Goal: Information Seeking & Learning: Learn about a topic

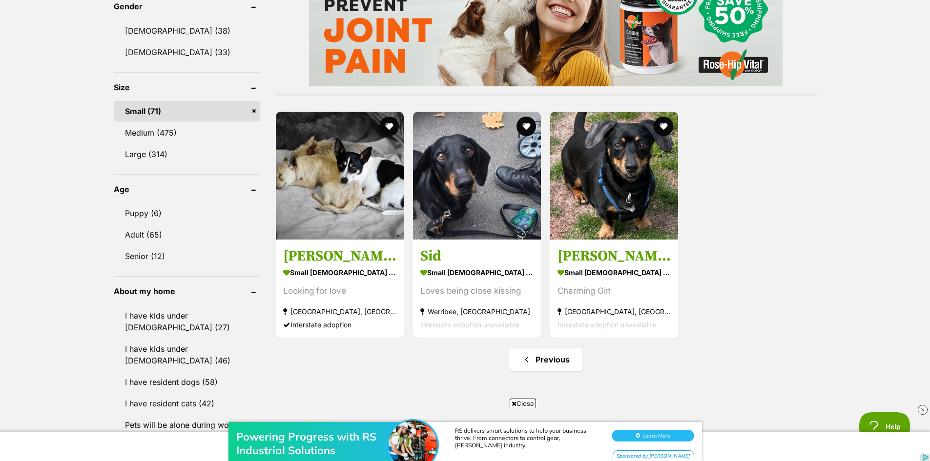
scroll to position [928, 0]
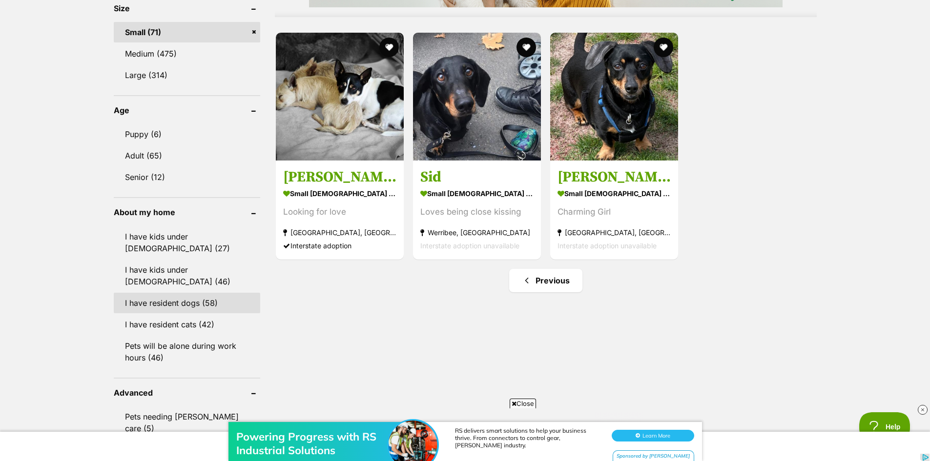
click at [208, 293] on link "I have resident dogs (58)" at bounding box center [187, 303] width 146 height 21
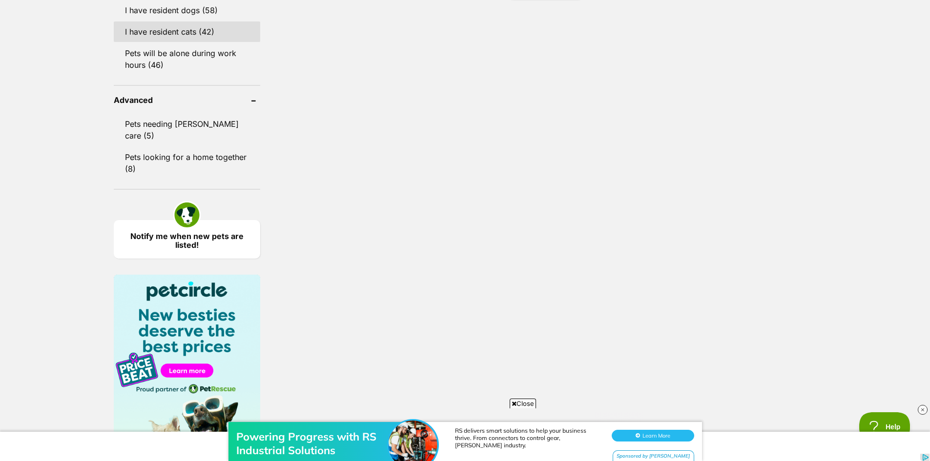
scroll to position [1142, 0]
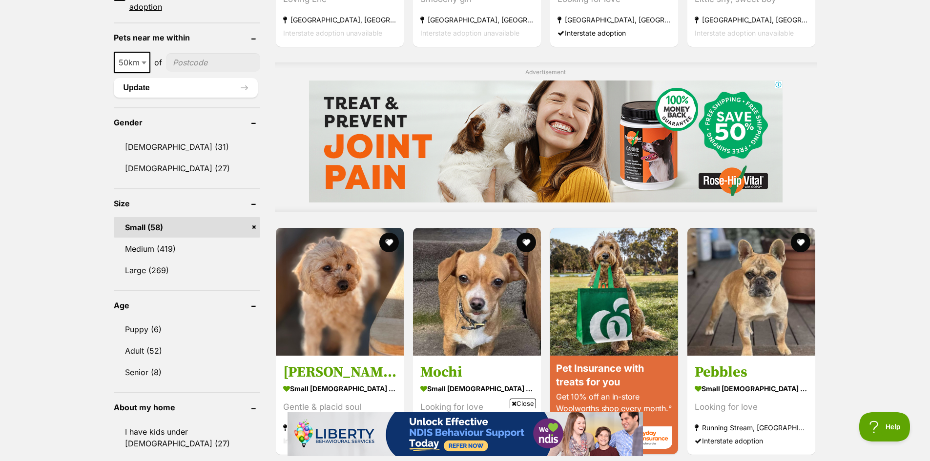
scroll to position [976, 0]
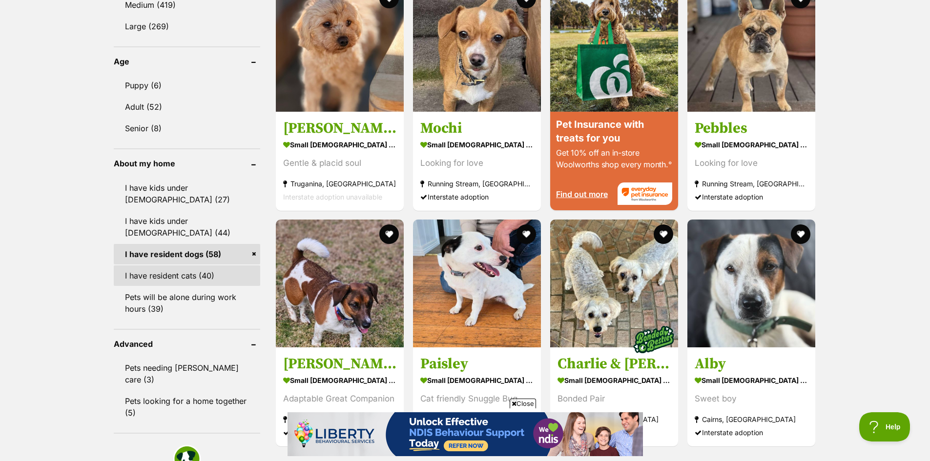
click at [202, 266] on link "I have resident cats (40)" at bounding box center [187, 276] width 146 height 21
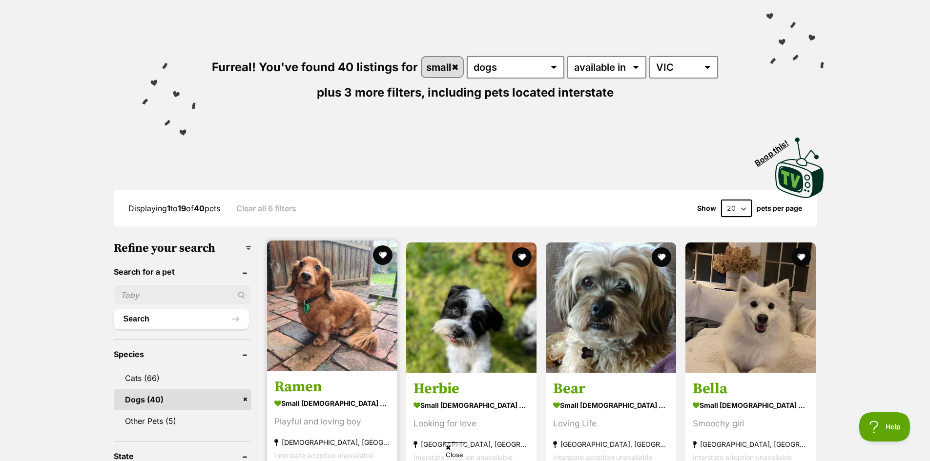
scroll to position [146, 0]
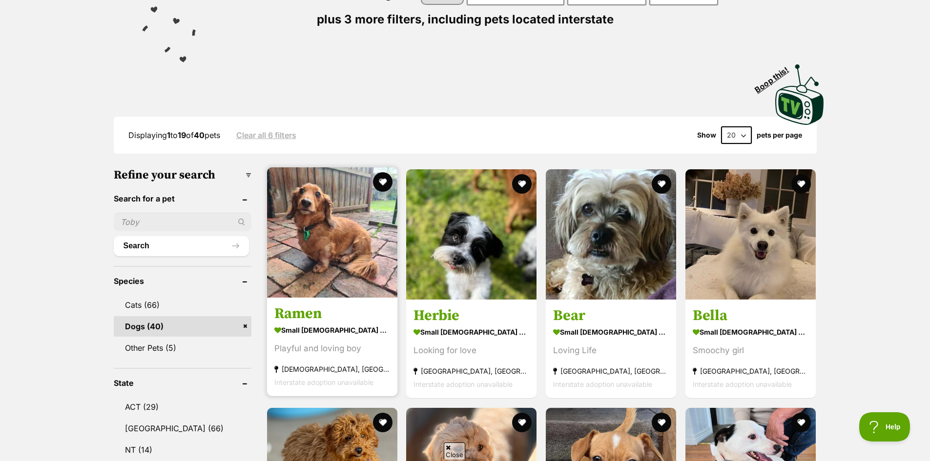
click at [347, 314] on h3 "Ramen" at bounding box center [332, 314] width 116 height 19
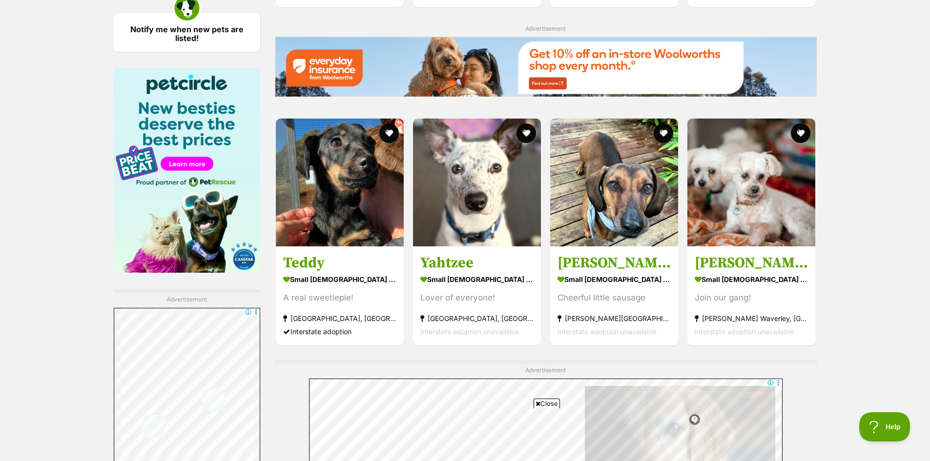
scroll to position [1611, 0]
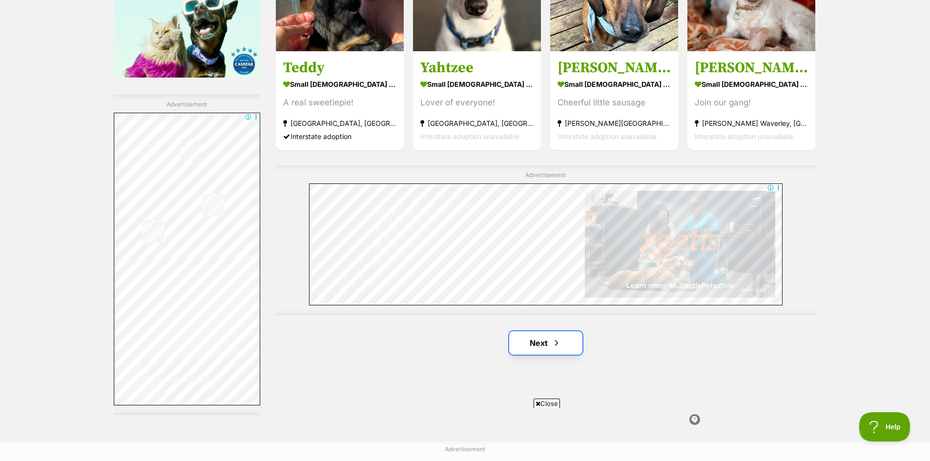
click at [537, 349] on link "Next" at bounding box center [545, 343] width 73 height 23
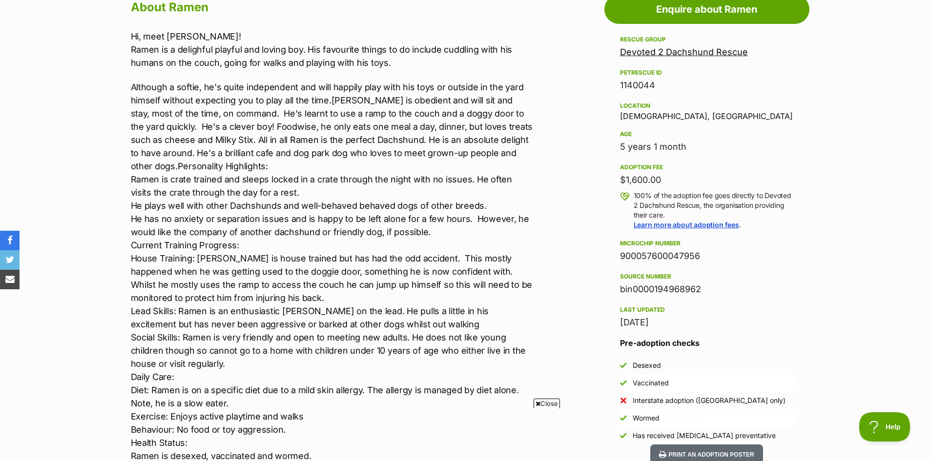
scroll to position [537, 0]
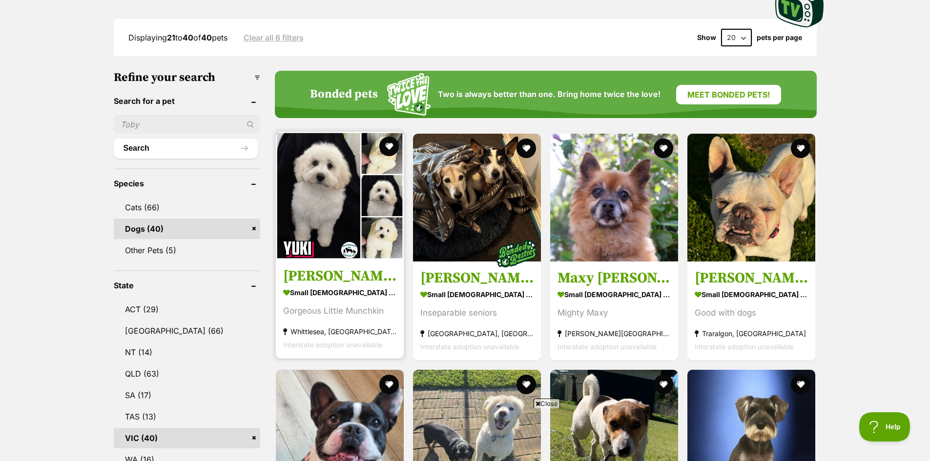
click at [375, 292] on strong "small female Dog" at bounding box center [339, 293] width 113 height 14
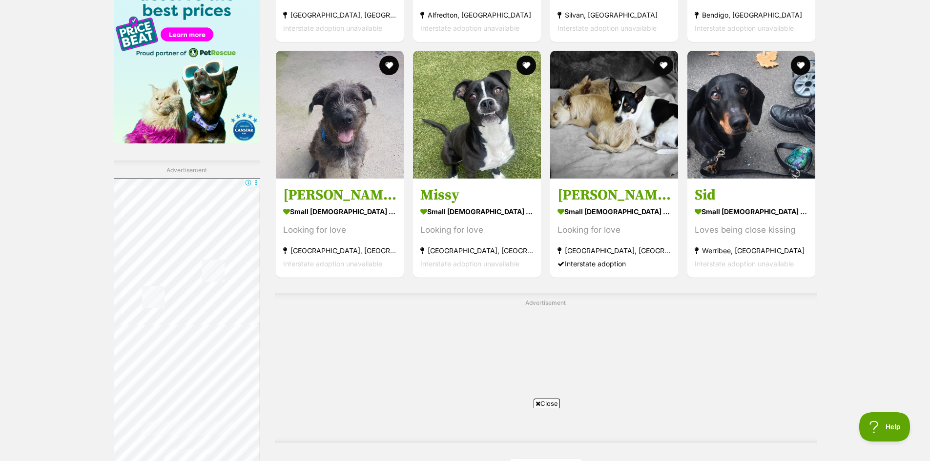
scroll to position [1562, 0]
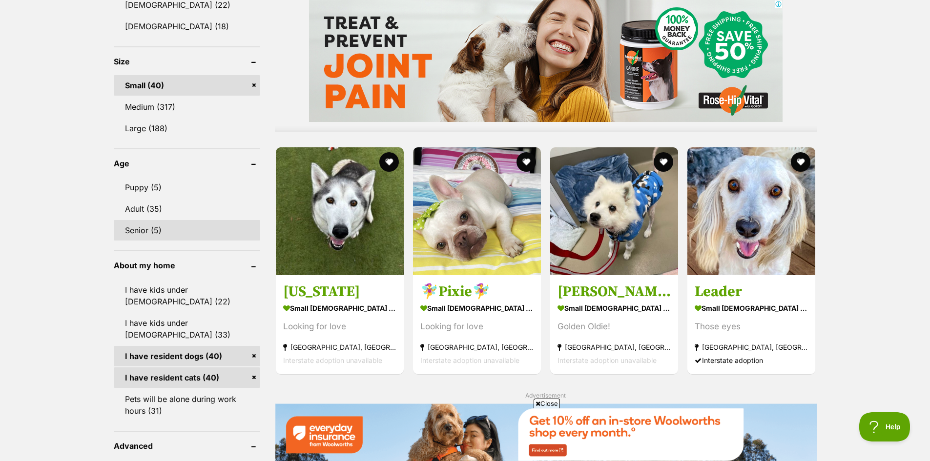
scroll to position [977, 0]
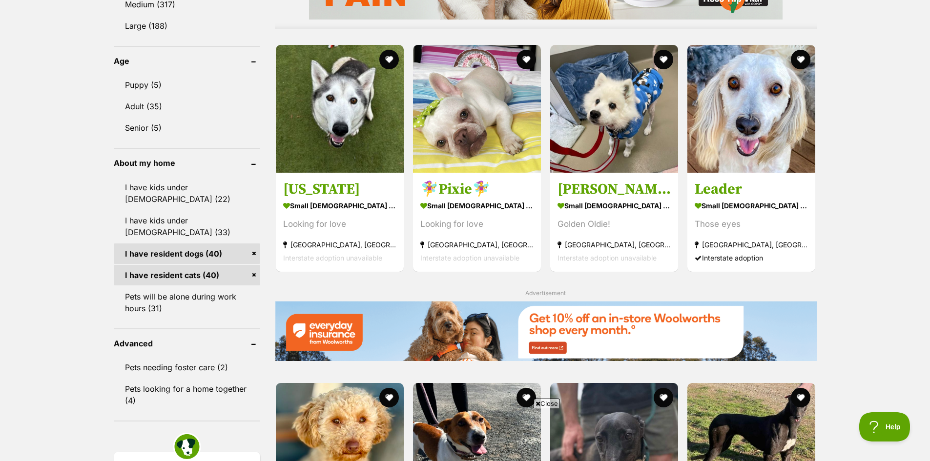
click at [219, 266] on link "I have resident cats (40)" at bounding box center [187, 275] width 146 height 21
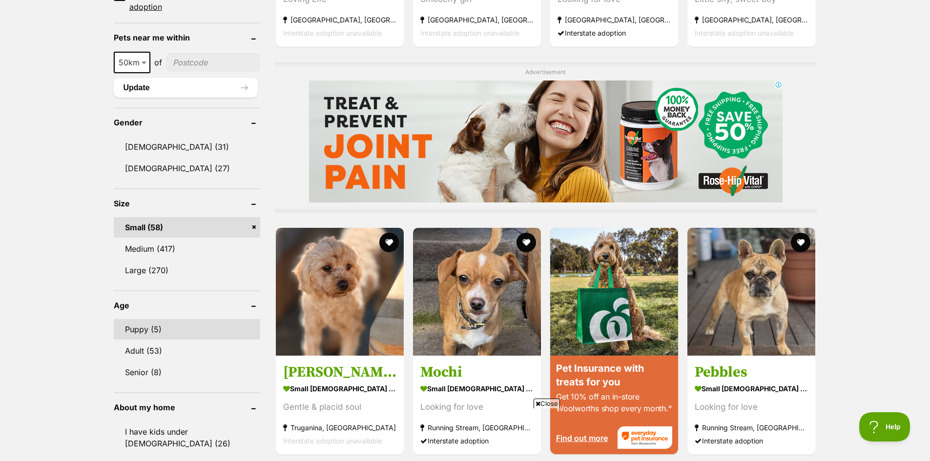
scroll to position [928, 0]
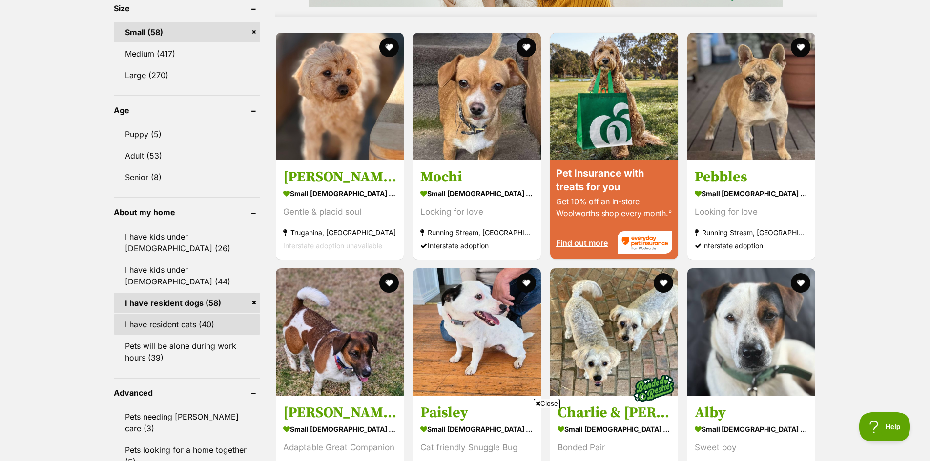
click at [181, 318] on link "I have resident cats (40)" at bounding box center [187, 324] width 146 height 21
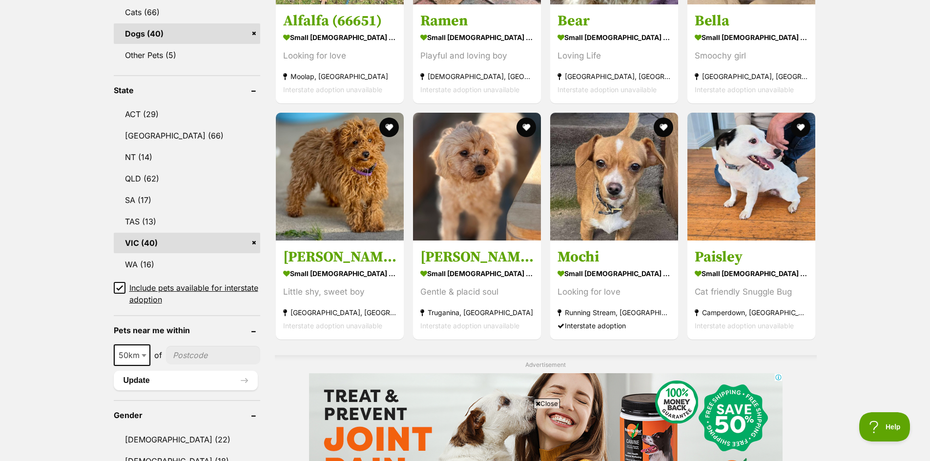
scroll to position [244, 0]
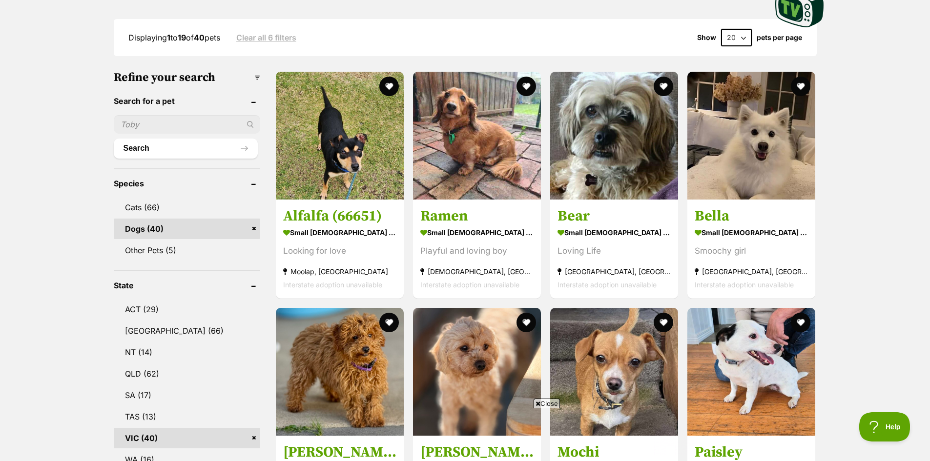
click at [141, 225] on link "Dogs (40)" at bounding box center [187, 229] width 146 height 21
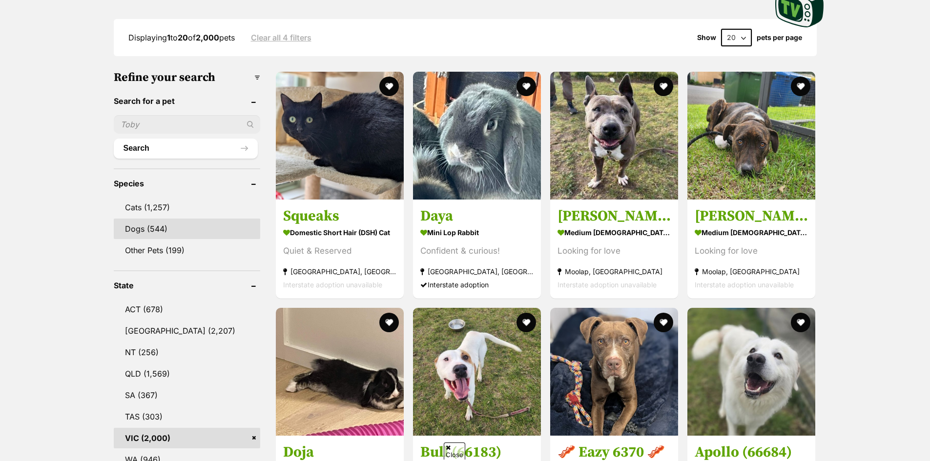
click at [143, 227] on link "Dogs (544)" at bounding box center [187, 229] width 146 height 21
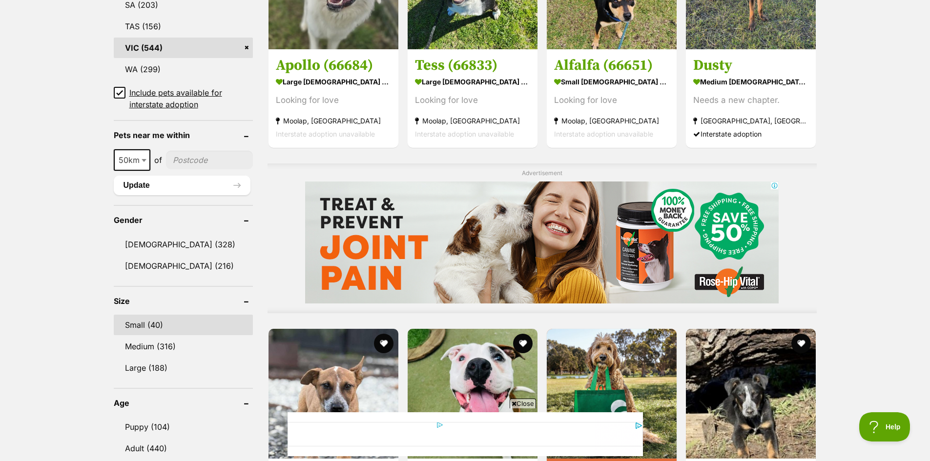
click at [145, 328] on link "Small (40)" at bounding box center [183, 325] width 139 height 21
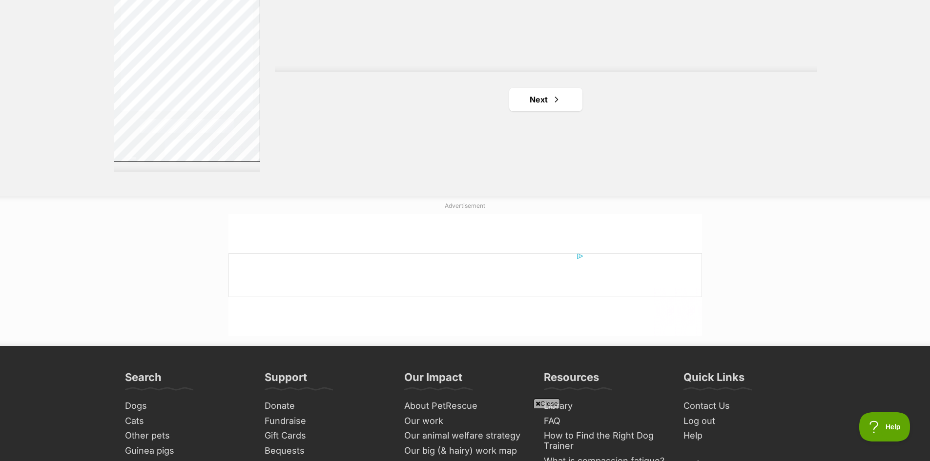
scroll to position [1855, 0]
click at [547, 102] on link "Next" at bounding box center [545, 98] width 73 height 23
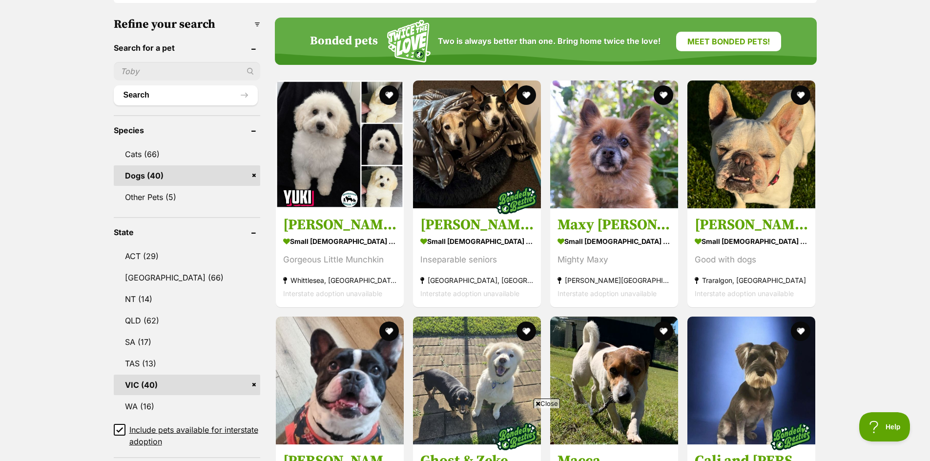
scroll to position [195, 0]
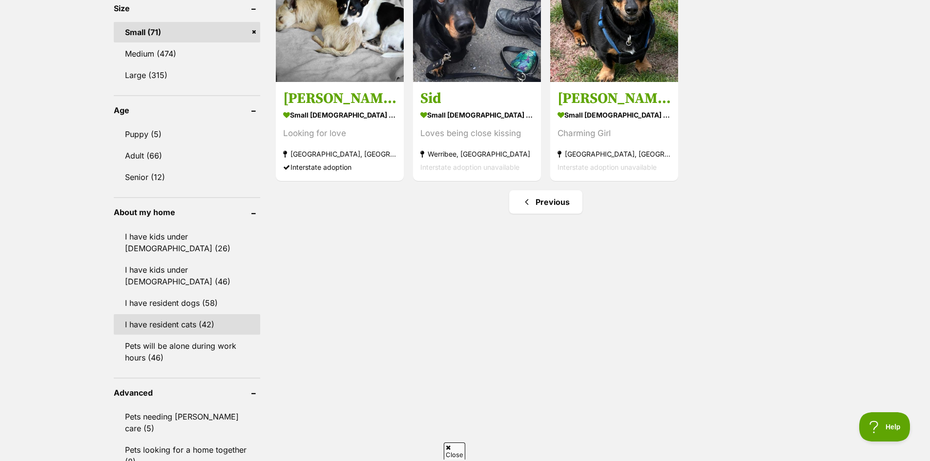
click at [190, 314] on link "I have resident cats (42)" at bounding box center [187, 324] width 146 height 21
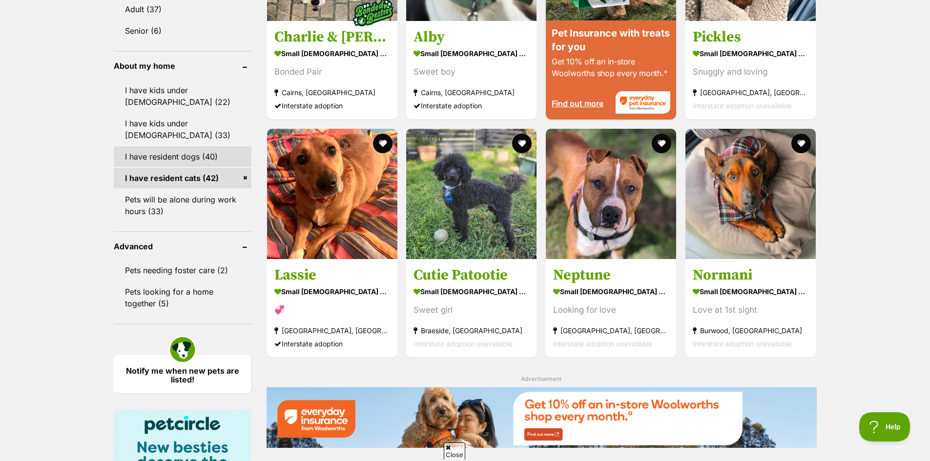
click at [204, 155] on ul "I have kids under 5 years old (22) I have kids under 12 years old (33) I have r…" at bounding box center [183, 146] width 138 height 151
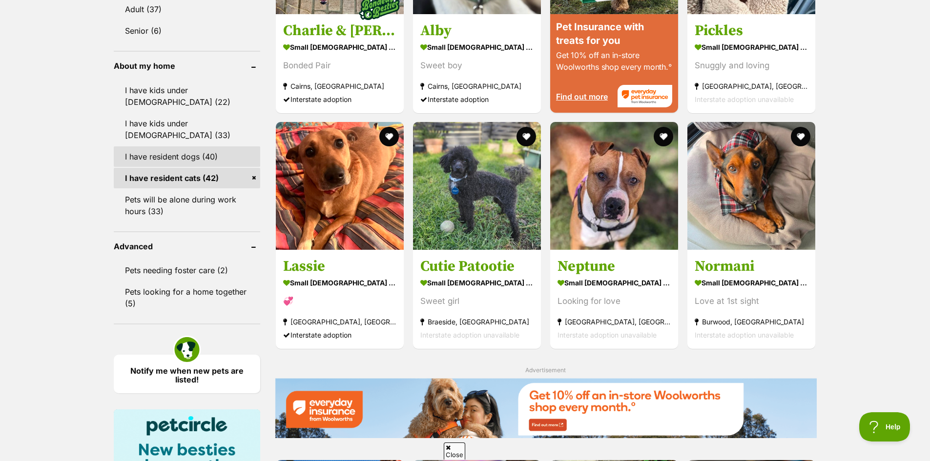
click at [204, 147] on link "I have resident dogs (40)" at bounding box center [187, 156] width 146 height 21
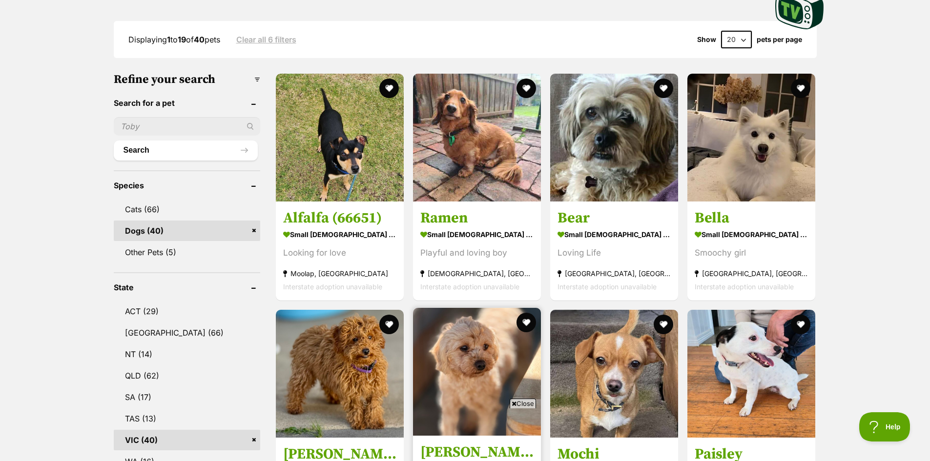
scroll to position [98, 0]
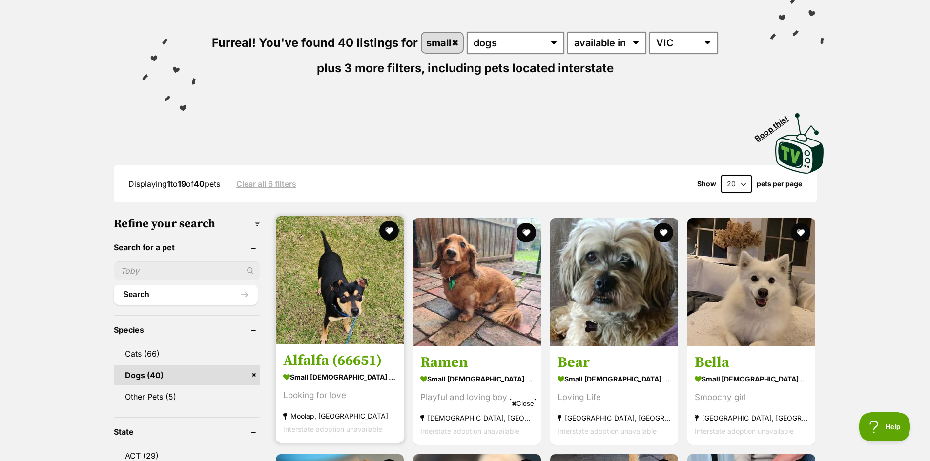
click at [325, 267] on img at bounding box center [340, 280] width 128 height 128
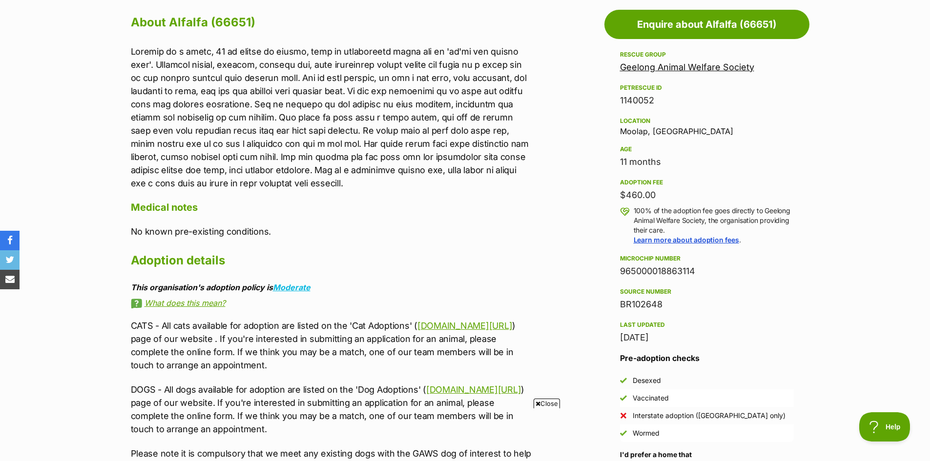
scroll to position [684, 0]
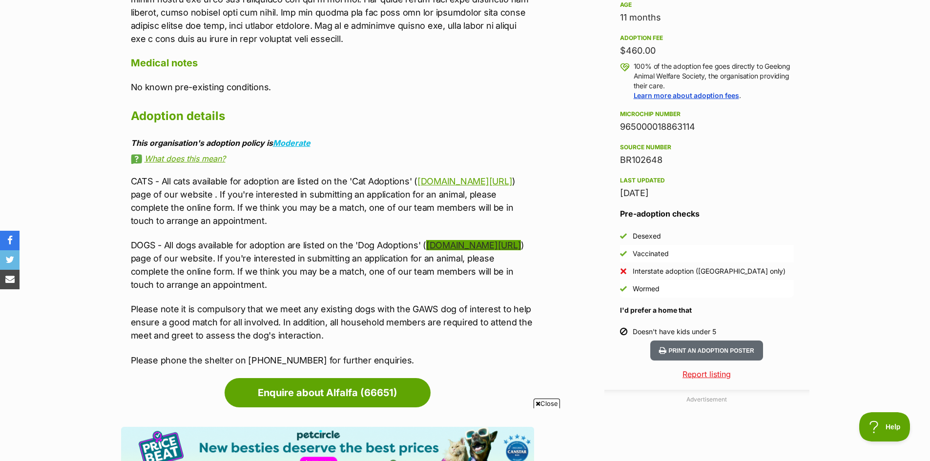
click at [494, 249] on link "www.gaws.org.au/dogs" at bounding box center [473, 245] width 95 height 10
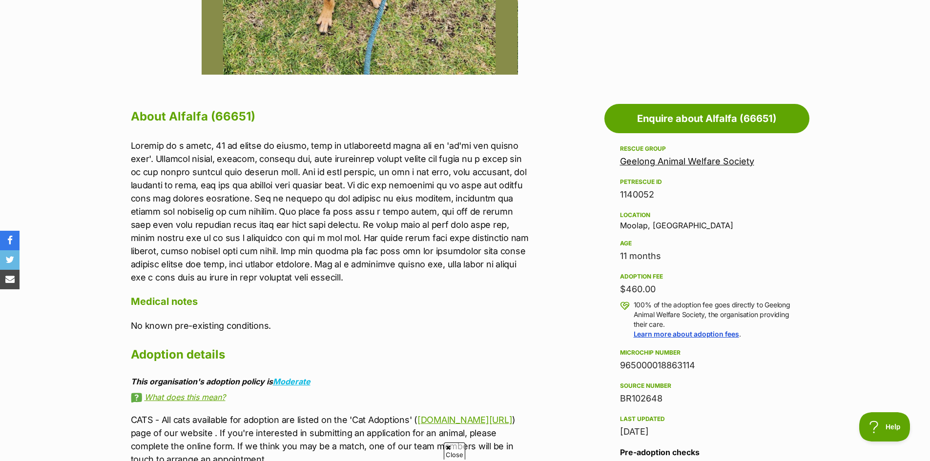
scroll to position [439, 0]
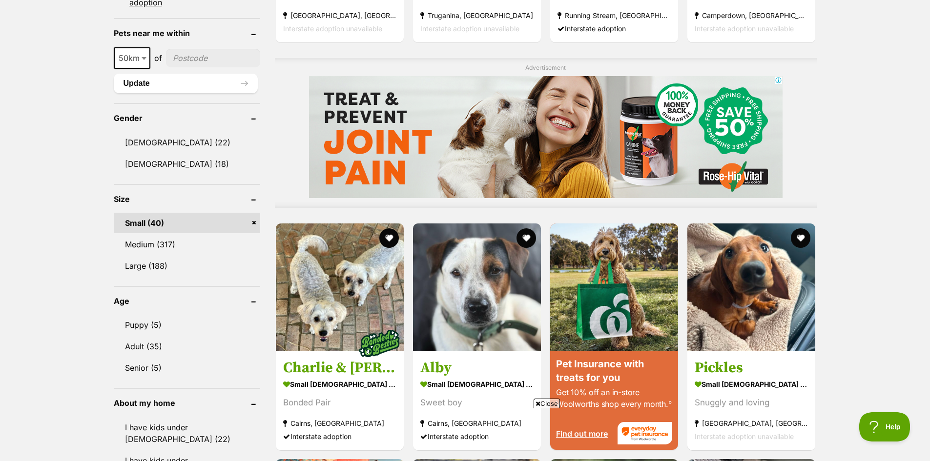
scroll to position [732, 0]
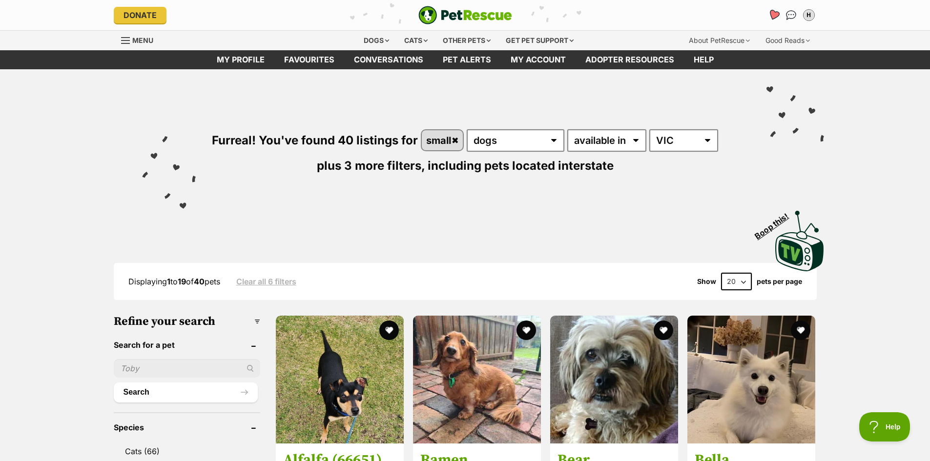
click at [773, 12] on icon "Favourites" at bounding box center [774, 14] width 12 height 11
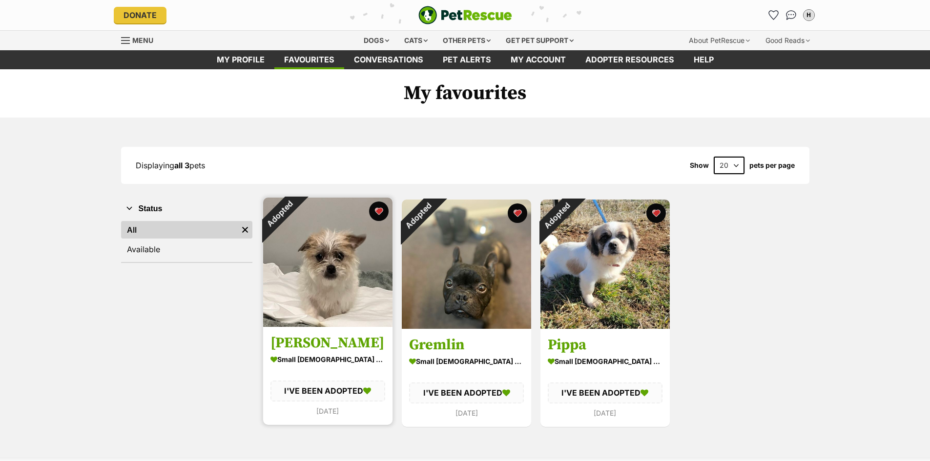
click at [281, 343] on h3 "[PERSON_NAME]" at bounding box center [327, 343] width 115 height 19
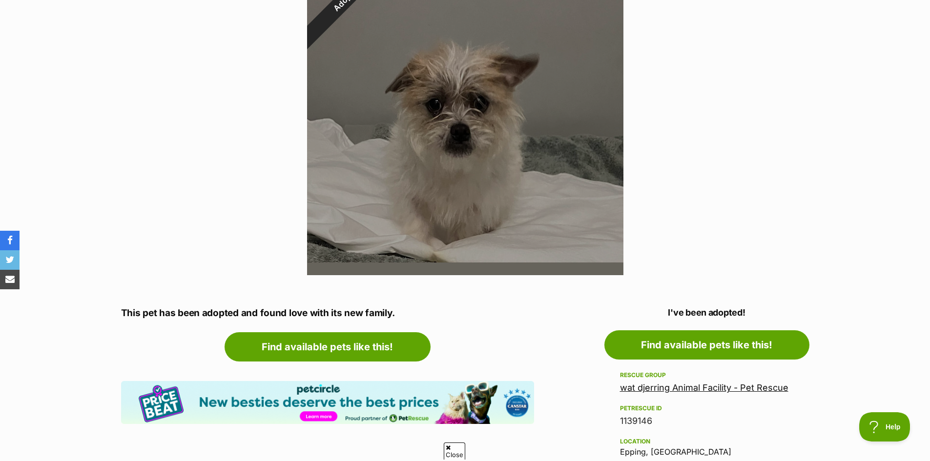
click at [653, 387] on link "wat djerring Animal Facility - Pet Rescue" at bounding box center [704, 388] width 168 height 10
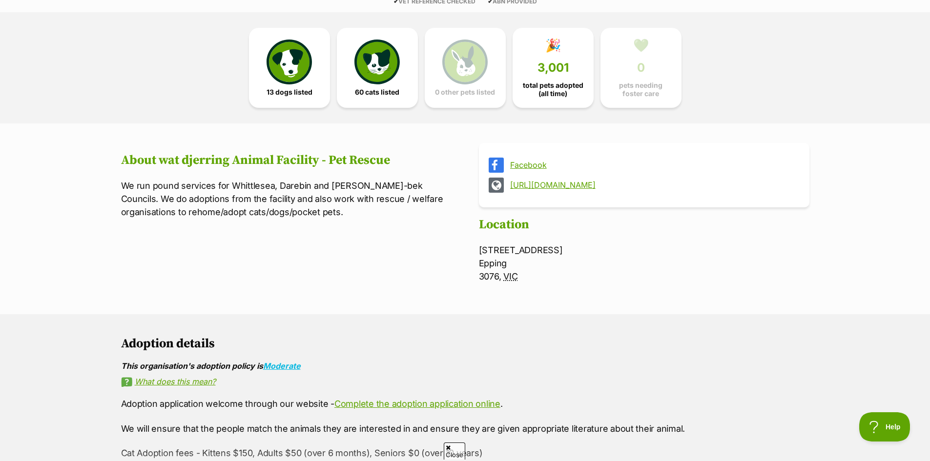
scroll to position [98, 0]
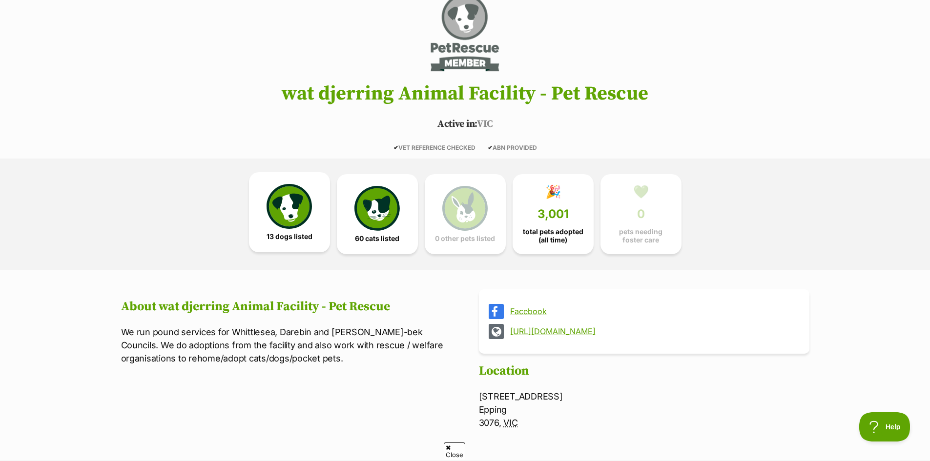
click at [287, 211] on img at bounding box center [289, 206] width 45 height 45
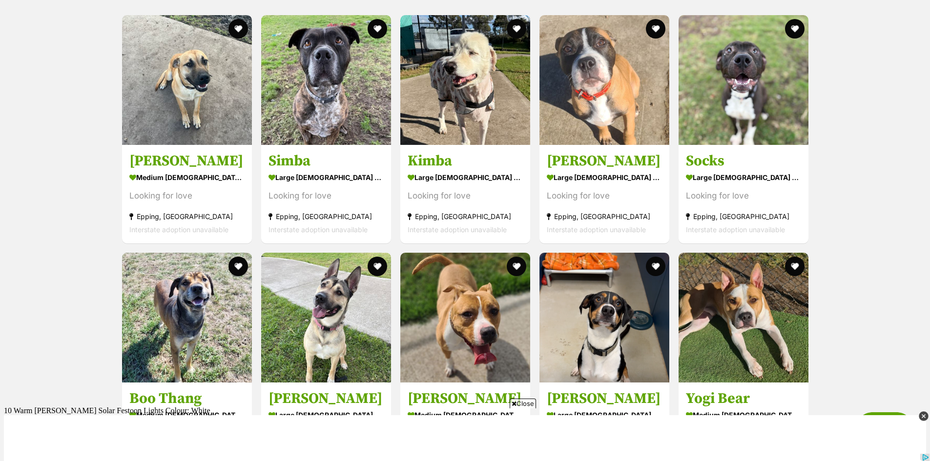
scroll to position [801, 0]
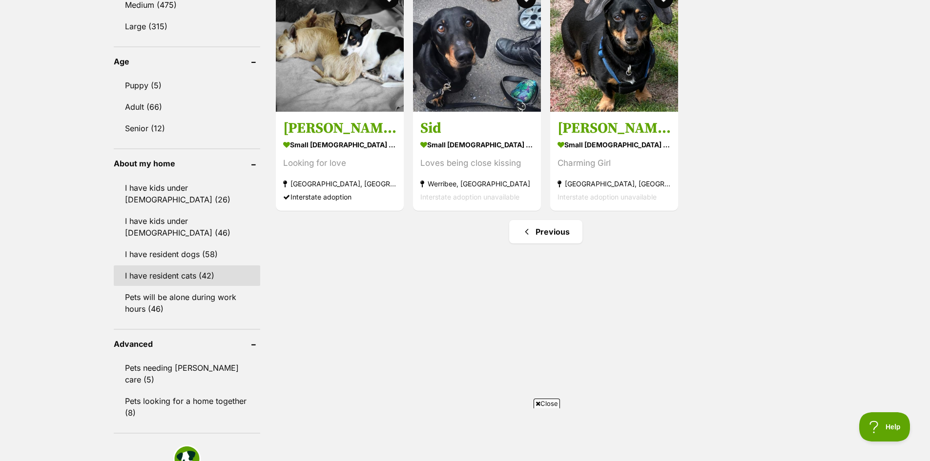
click at [202, 268] on link "I have resident cats (42)" at bounding box center [187, 276] width 146 height 21
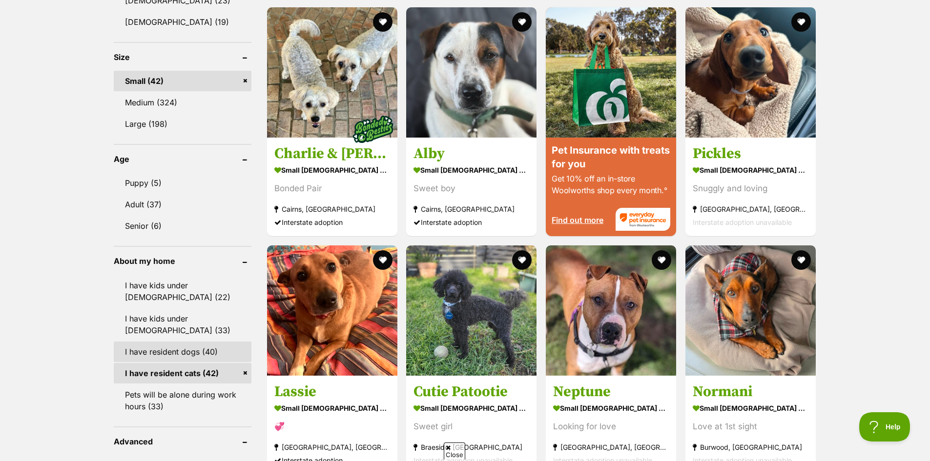
click at [225, 349] on link "I have resident dogs (40)" at bounding box center [183, 352] width 138 height 21
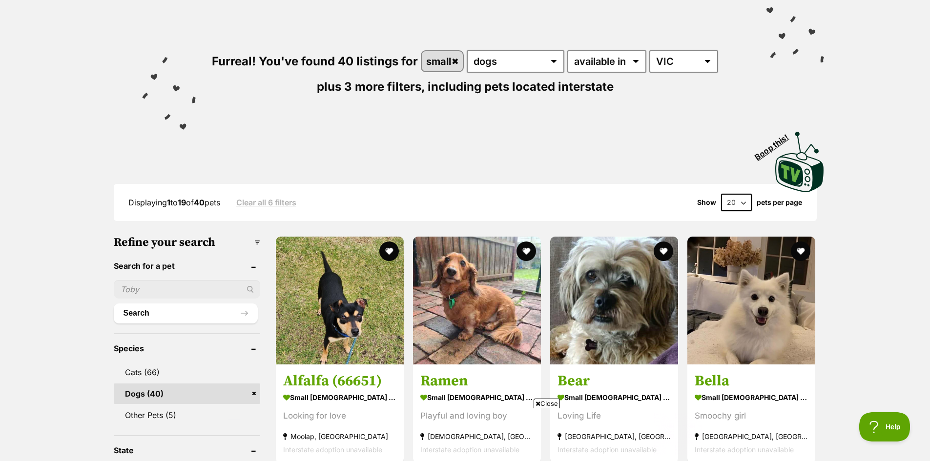
scroll to position [195, 0]
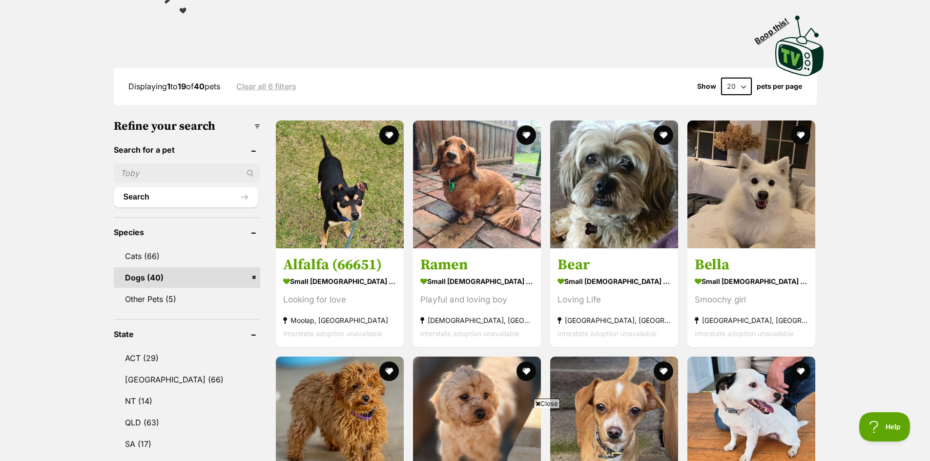
drag, startPoint x: 725, startPoint y: 87, endPoint x: 727, endPoint y: 94, distance: 7.3
click at [725, 87] on select "20 40 60" at bounding box center [736, 87] width 31 height 18
select select "40"
click at [721, 78] on select "20 40 60" at bounding box center [736, 87] width 31 height 18
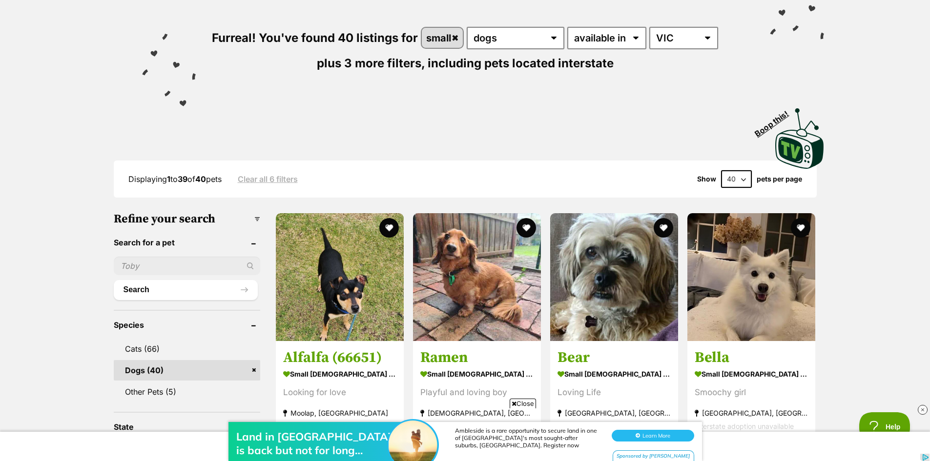
scroll to position [49, 0]
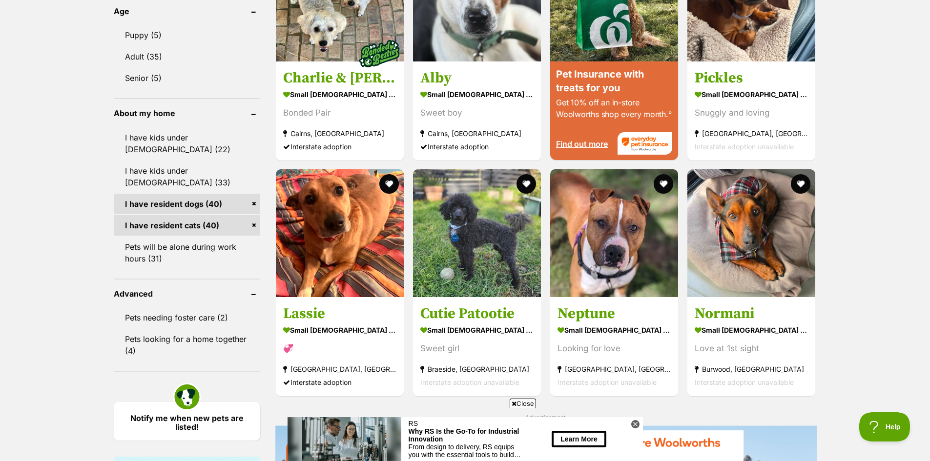
scroll to position [976, 0]
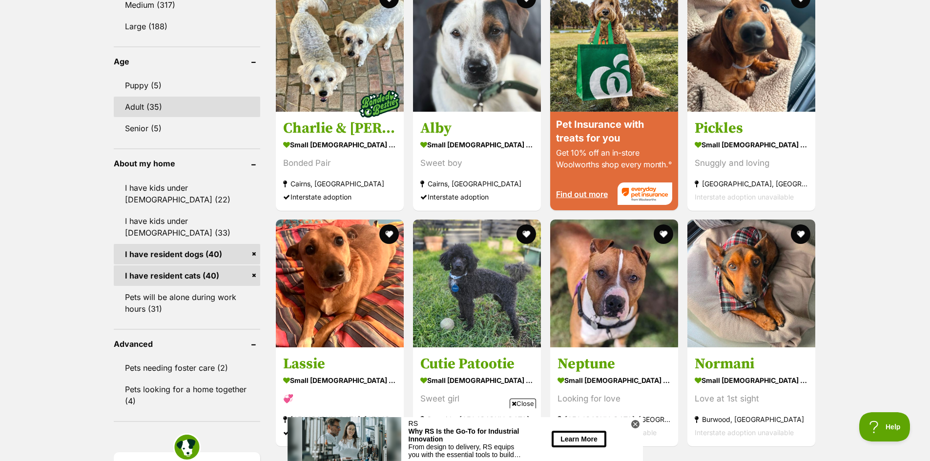
click at [157, 107] on link "Adult (35)" at bounding box center [187, 107] width 146 height 21
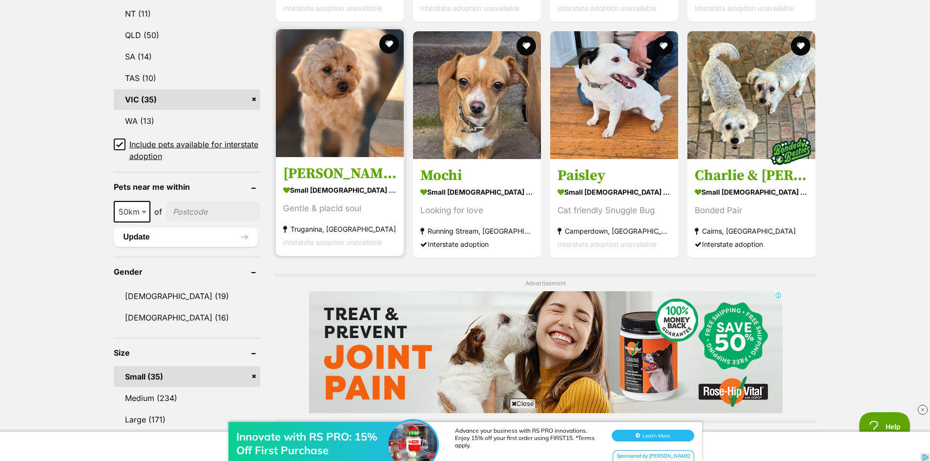
click at [339, 202] on section "small female Dog Gentle & placid soul Truganina, VIC Interstate adoption unavai…" at bounding box center [339, 216] width 113 height 66
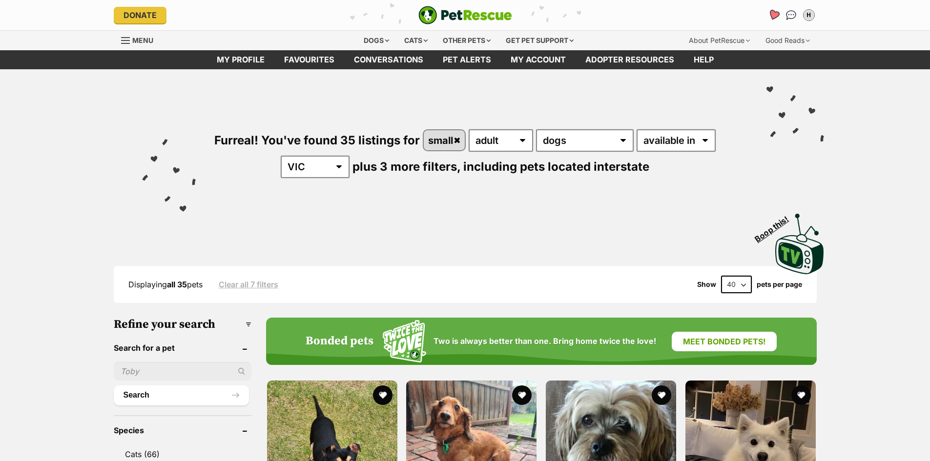
click at [778, 11] on link "Favourites" at bounding box center [774, 15] width 20 height 20
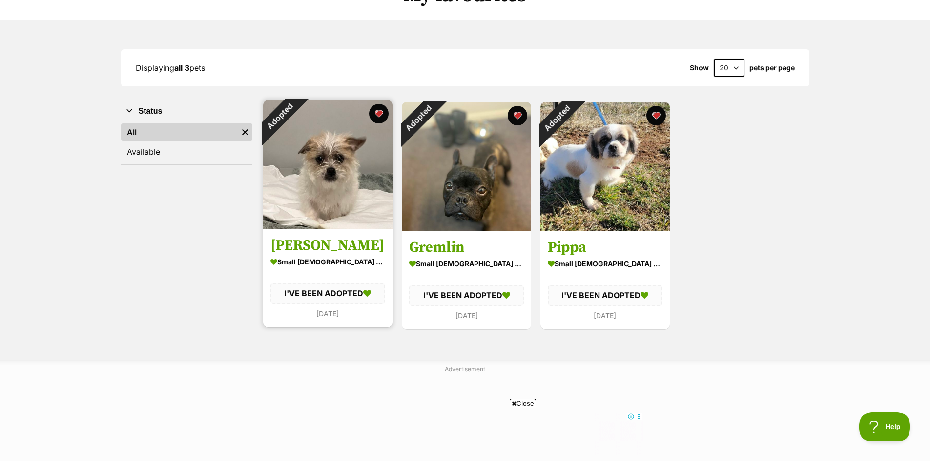
click at [322, 286] on div "I'VE BEEN ADOPTED" at bounding box center [327, 294] width 115 height 21
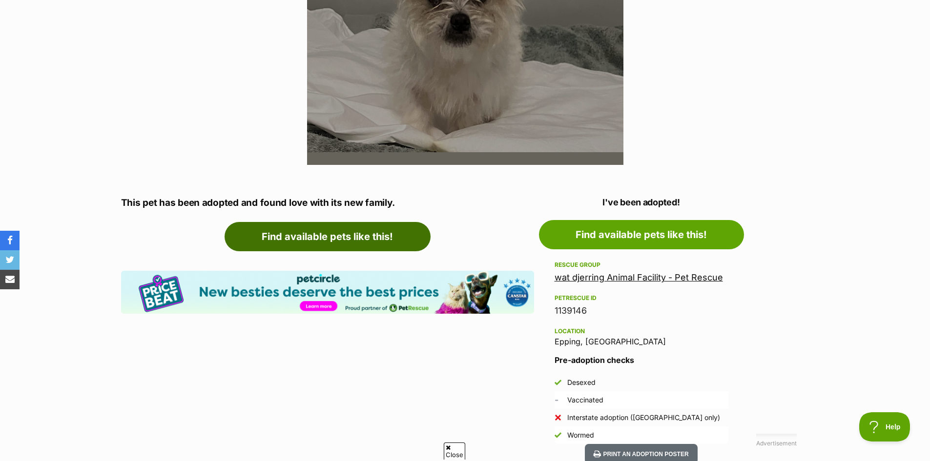
scroll to position [537, 0]
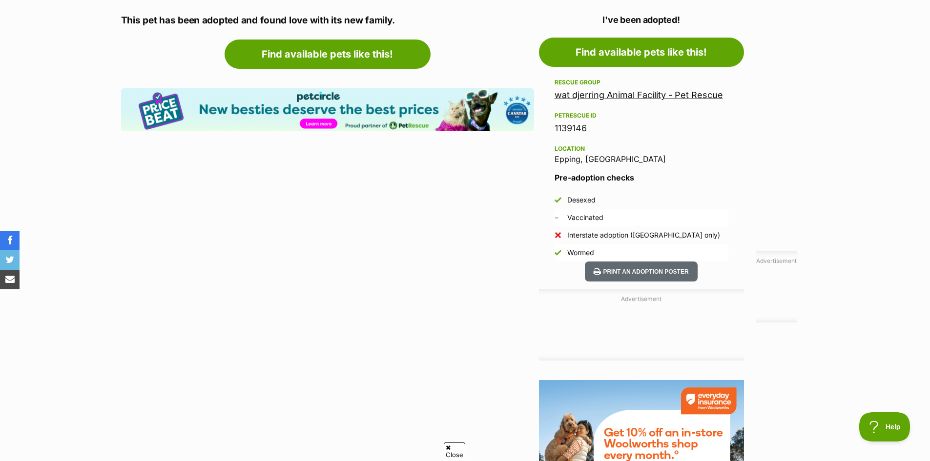
click at [597, 91] on link "wat djerring Animal Facility - Pet Rescue" at bounding box center [639, 95] width 168 height 10
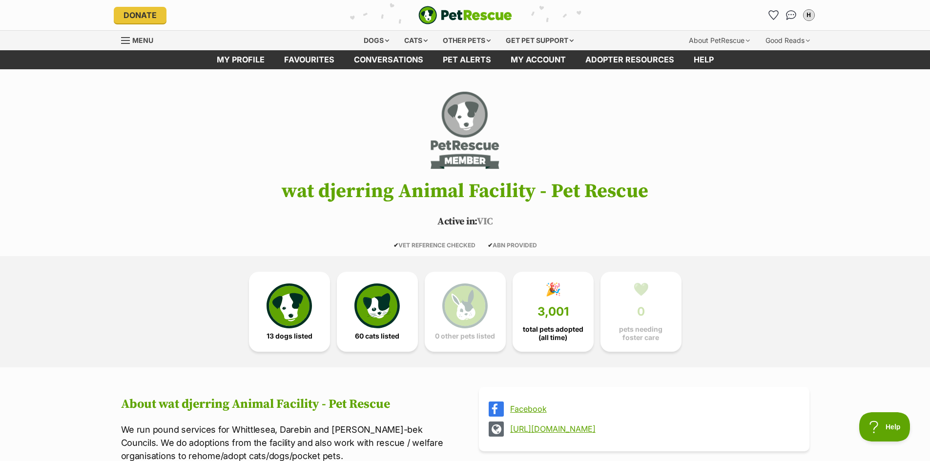
click at [321, 47] on div "Dogs Find a dog on PetRescue View all dogs Browse all of the doggos looking for…" at bounding box center [469, 41] width 348 height 20
click at [368, 33] on div "Dogs" at bounding box center [376, 41] width 39 height 20
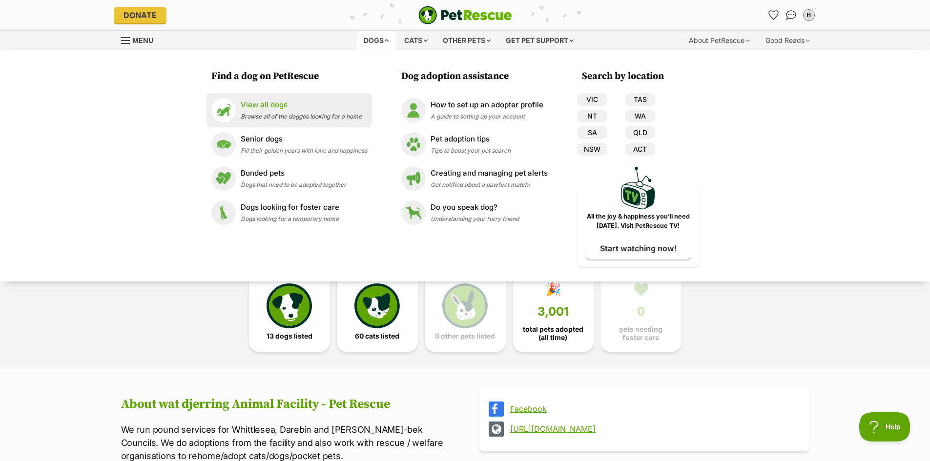
click at [277, 123] on li "View all dogs Browse all of the doggos looking for a home" at bounding box center [290, 110] width 166 height 34
click at [278, 110] on div "View all dogs Browse all of the doggos looking for a home" at bounding box center [301, 110] width 121 height 21
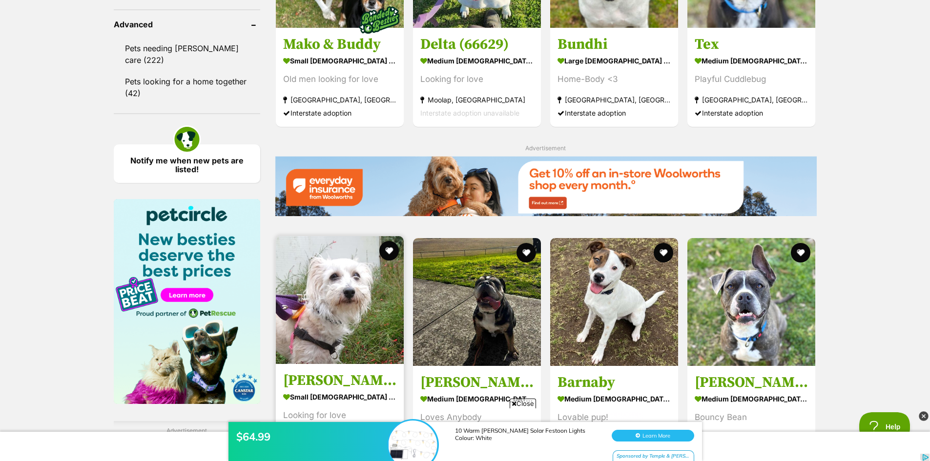
scroll to position [1416, 0]
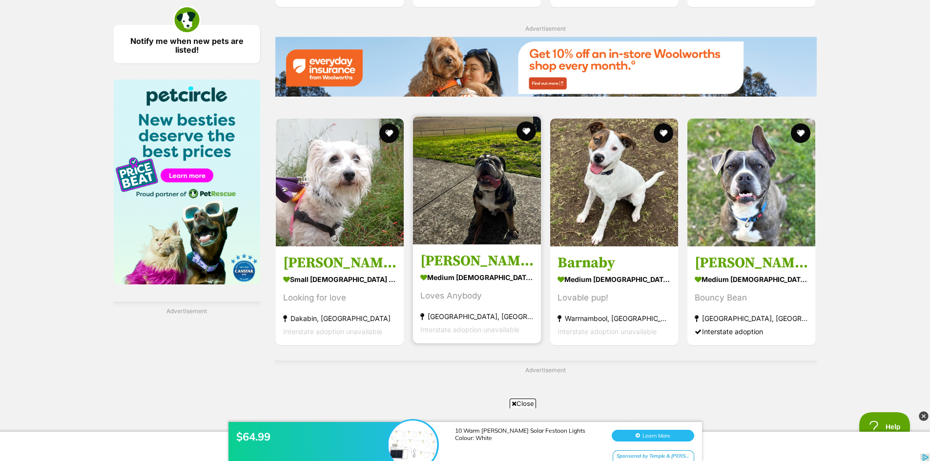
click at [504, 283] on strong "medium male Dog" at bounding box center [476, 277] width 113 height 14
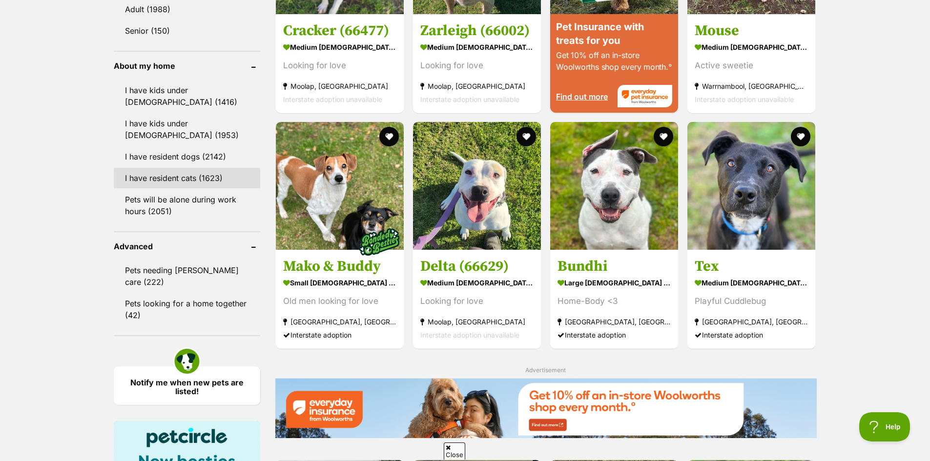
click at [160, 176] on link "I have resident cats (1623)" at bounding box center [187, 178] width 146 height 21
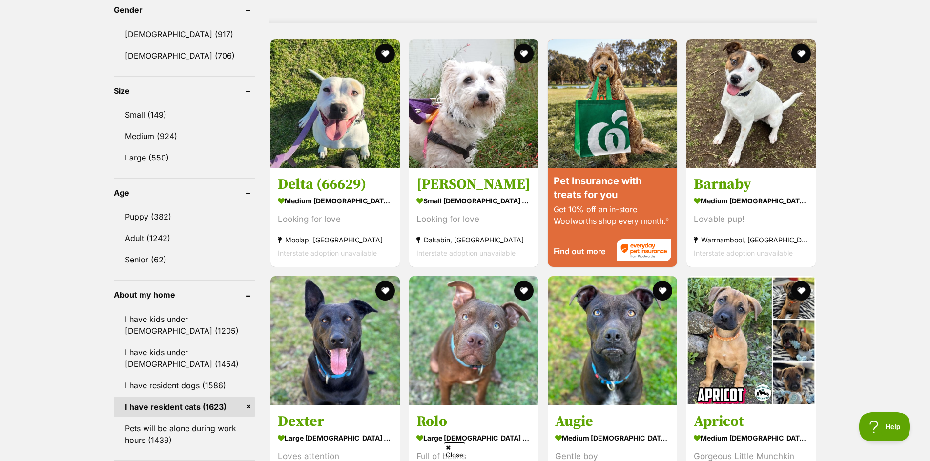
scroll to position [976, 0]
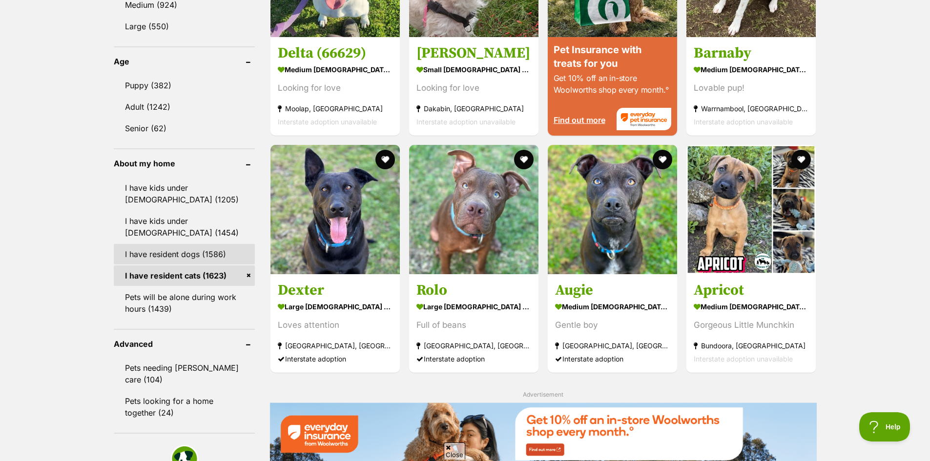
click at [205, 256] on link "I have resident dogs (1586)" at bounding box center [184, 254] width 141 height 21
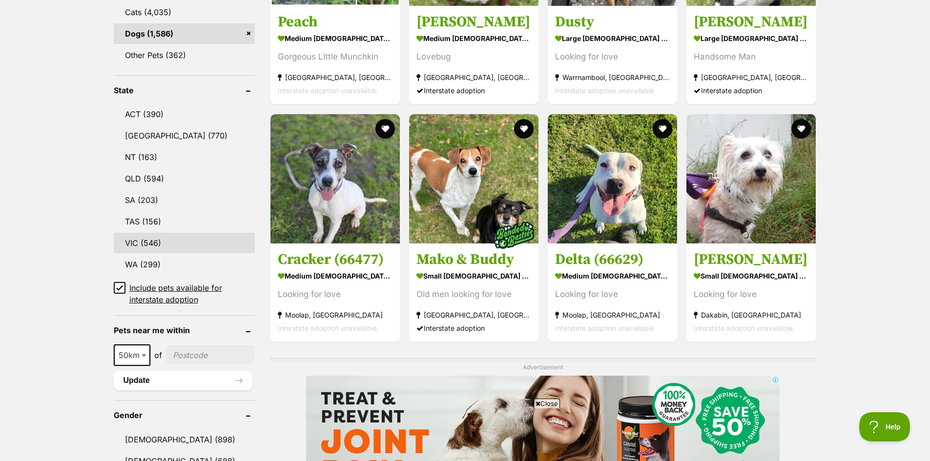
click at [191, 251] on link "VIC (546)" at bounding box center [184, 243] width 141 height 21
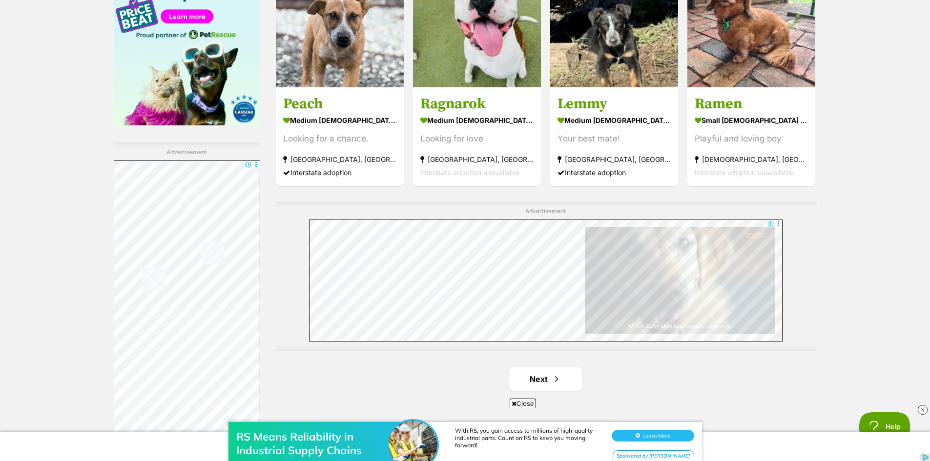
scroll to position [1660, 0]
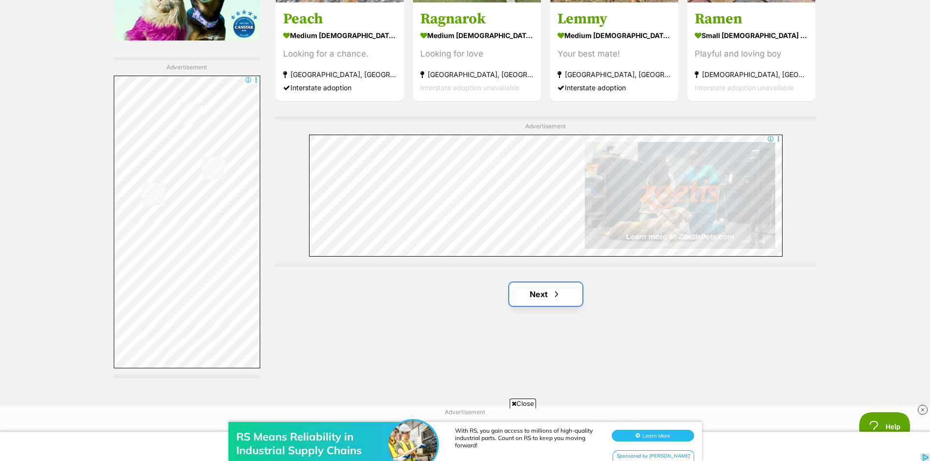
click at [557, 306] on link "Next" at bounding box center [545, 294] width 73 height 23
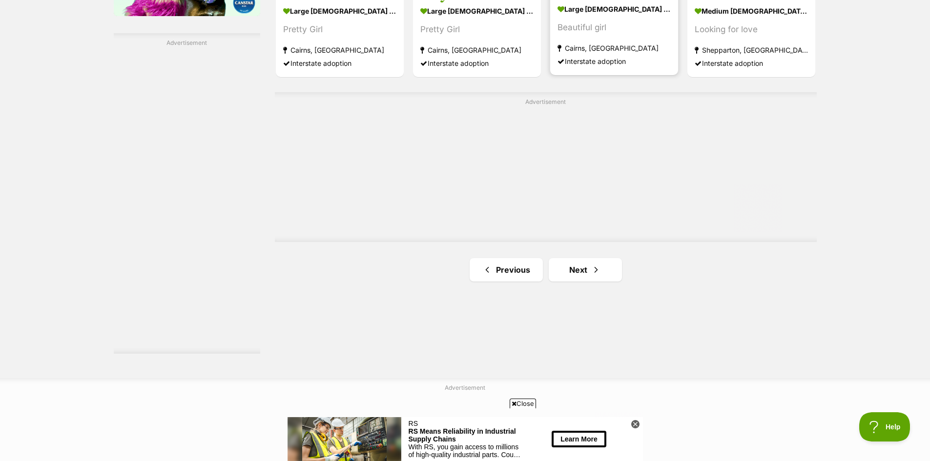
scroll to position [1709, 0]
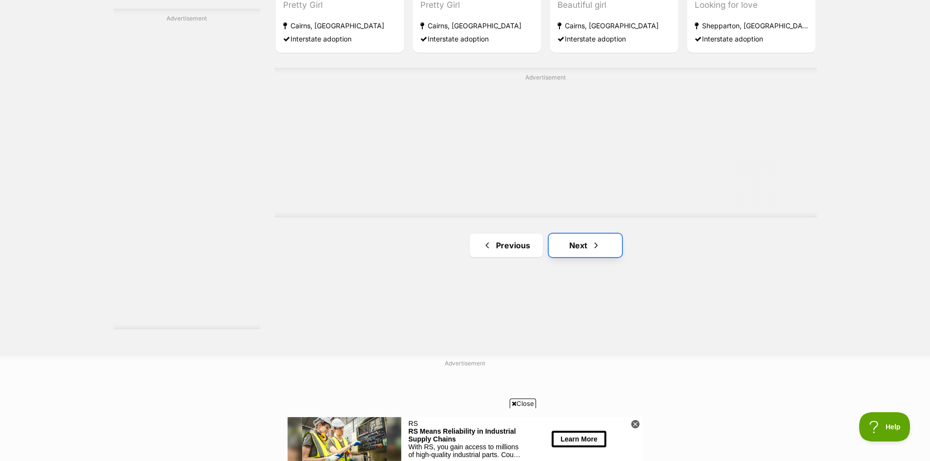
click at [572, 248] on link "Next" at bounding box center [585, 245] width 73 height 23
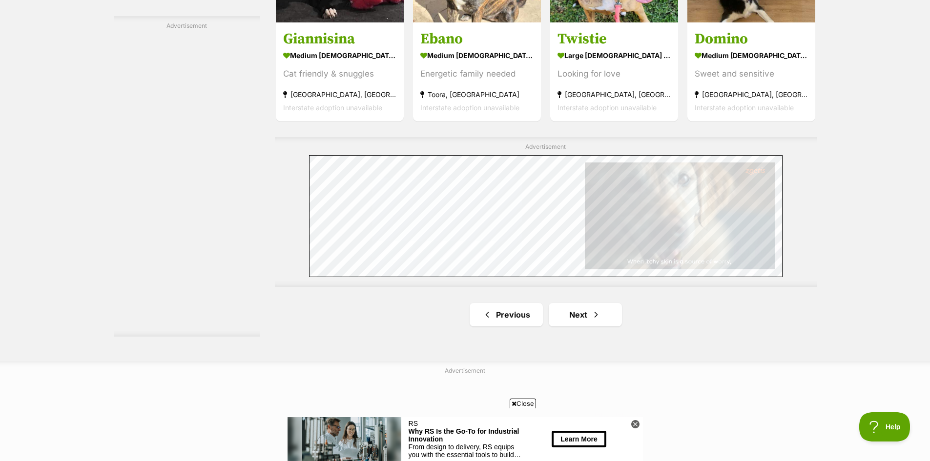
scroll to position [1807, 0]
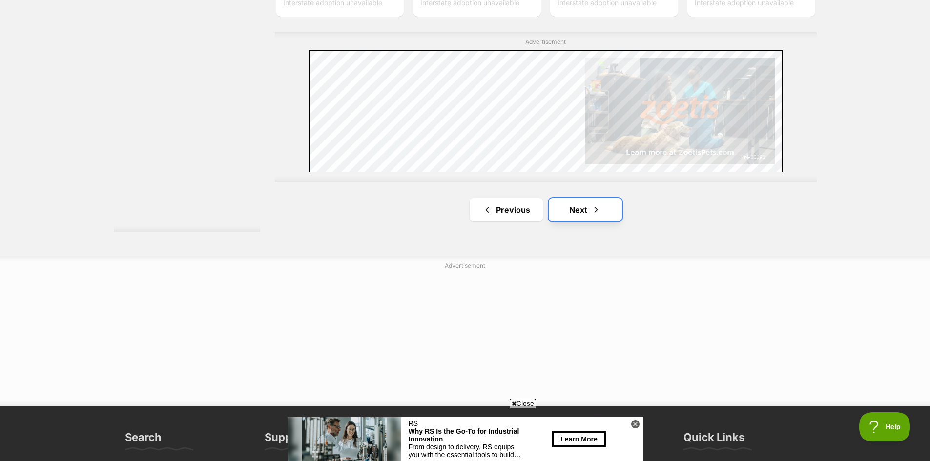
click at [588, 203] on link "Next" at bounding box center [585, 209] width 73 height 23
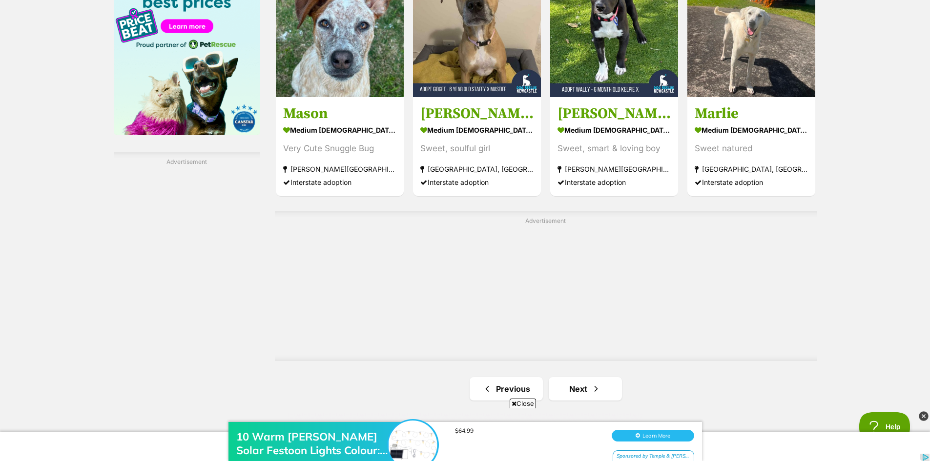
scroll to position [1611, 0]
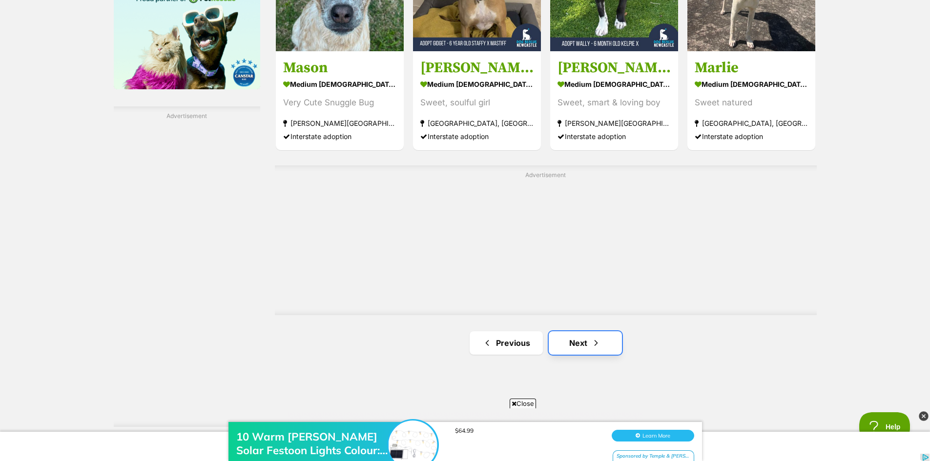
click at [592, 339] on span "Next page" at bounding box center [596, 343] width 10 height 12
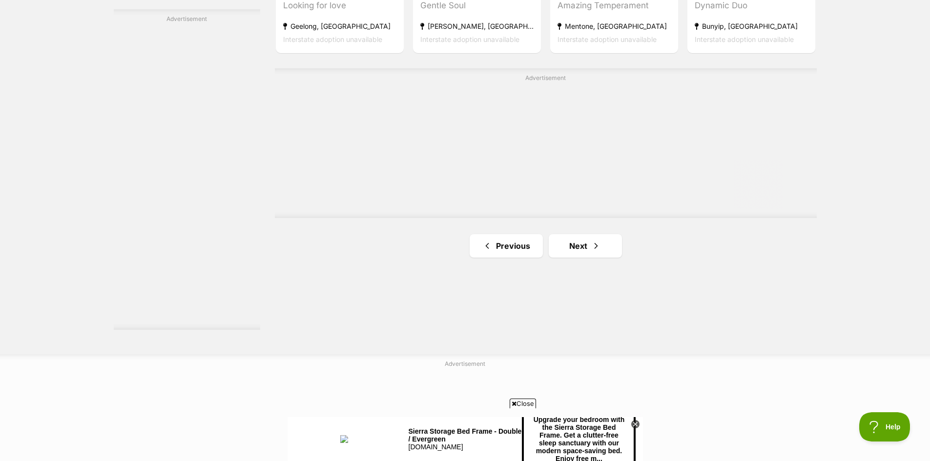
scroll to position [1709, 0]
click at [595, 250] on span "Next page" at bounding box center [596, 246] width 10 height 12
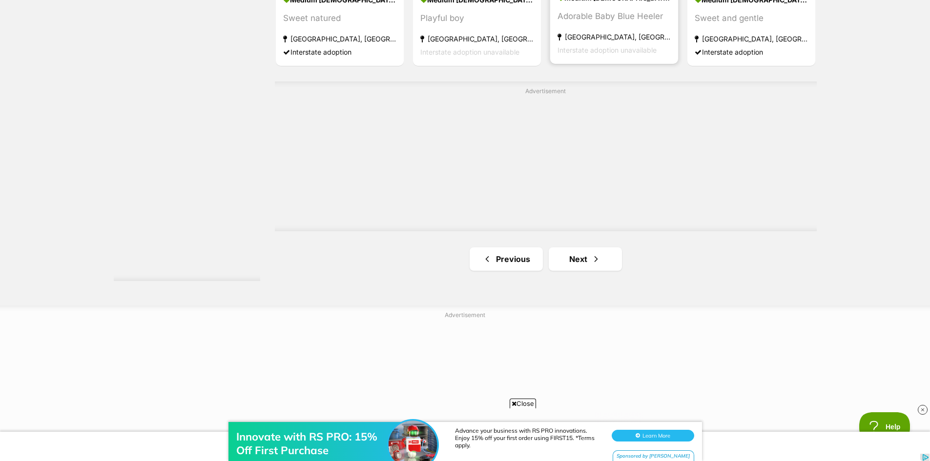
scroll to position [1758, 0]
click at [574, 256] on link "Next" at bounding box center [585, 258] width 73 height 23
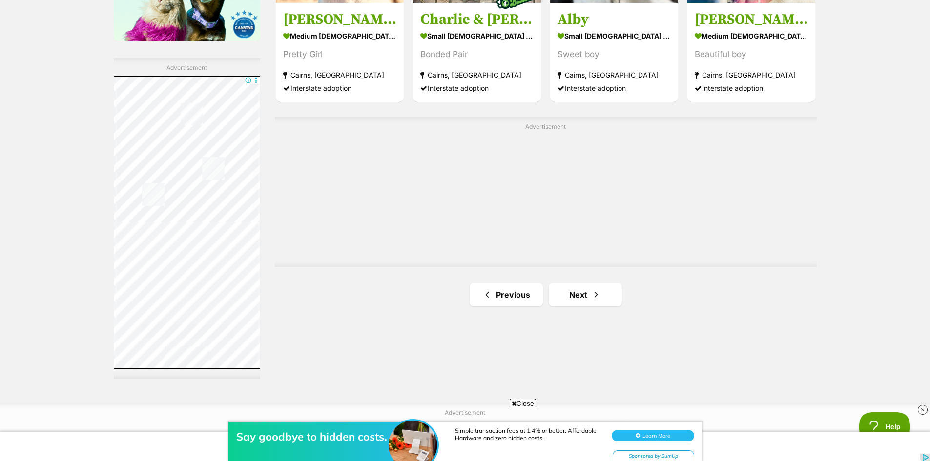
scroll to position [1660, 0]
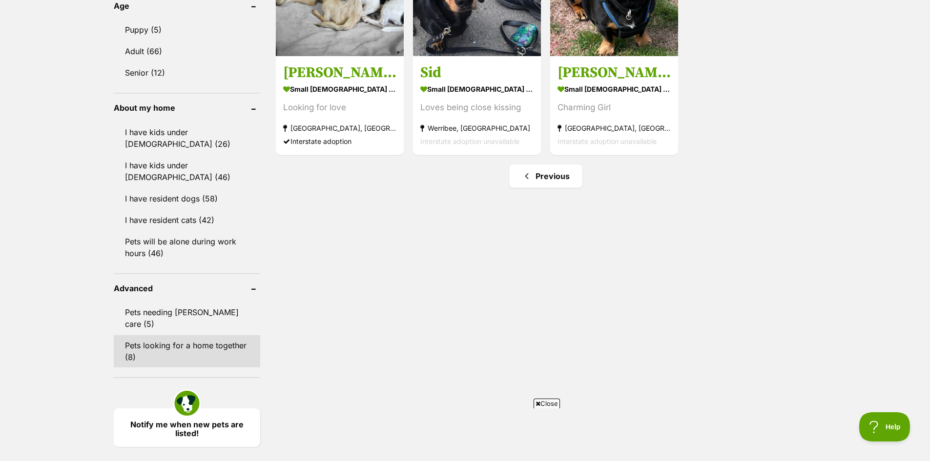
scroll to position [1074, 0]
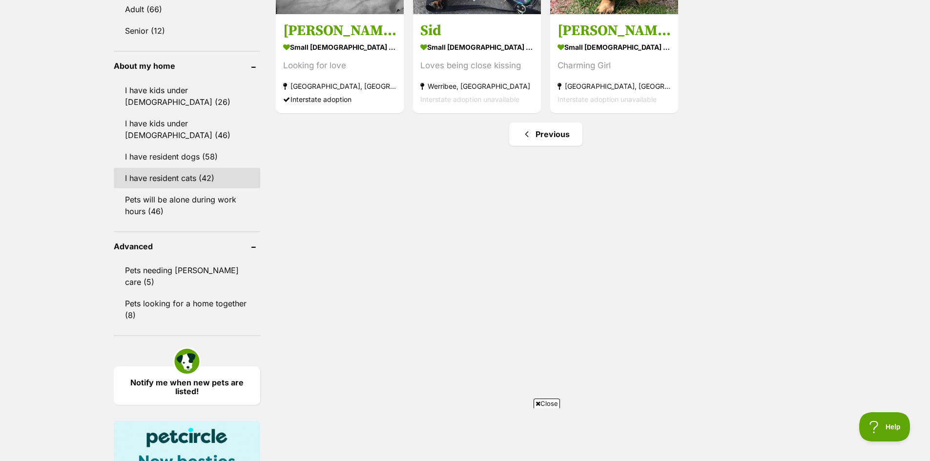
click at [209, 168] on link "I have resident cats (42)" at bounding box center [187, 178] width 146 height 21
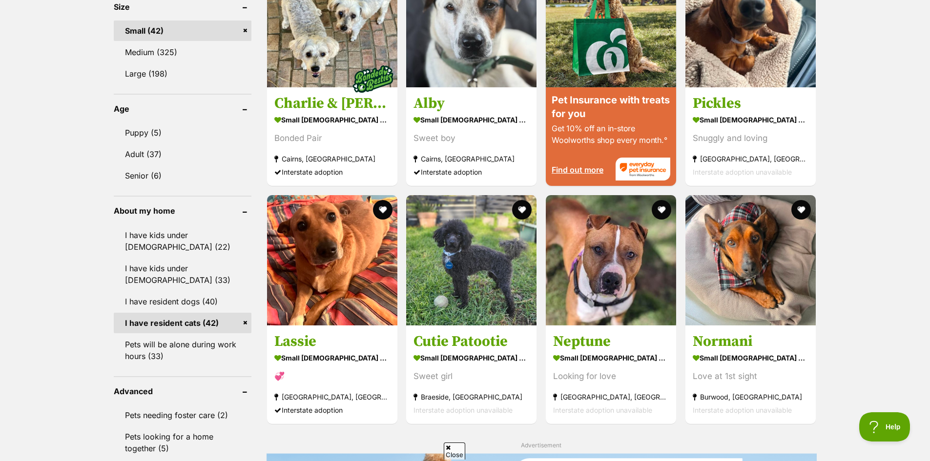
scroll to position [1123, 0]
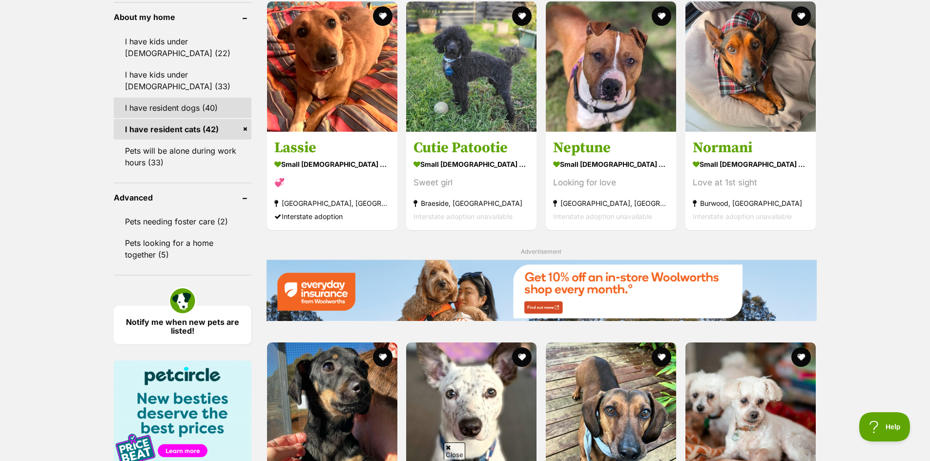
click at [221, 118] on link "I have resident dogs (40)" at bounding box center [183, 108] width 138 height 21
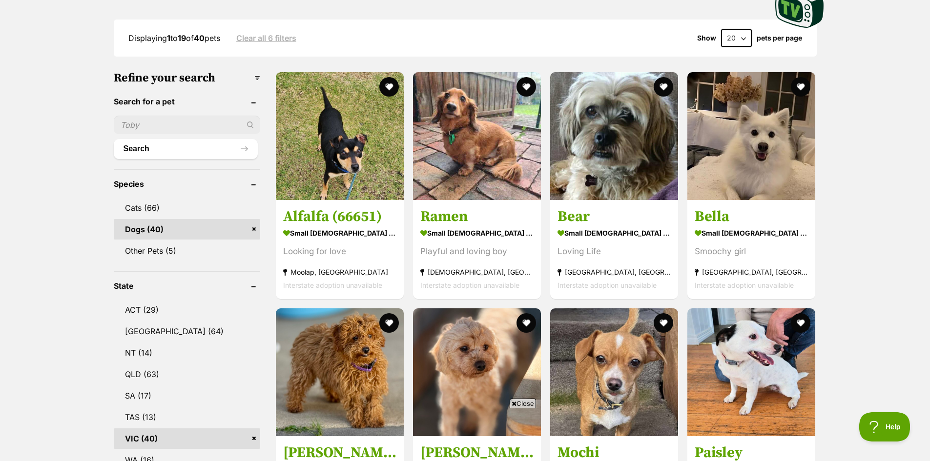
scroll to position [146, 0]
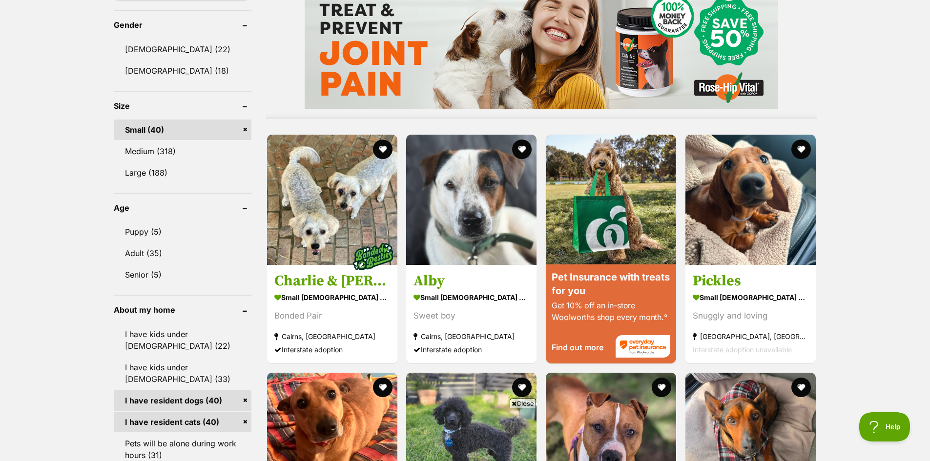
scroll to position [1123, 0]
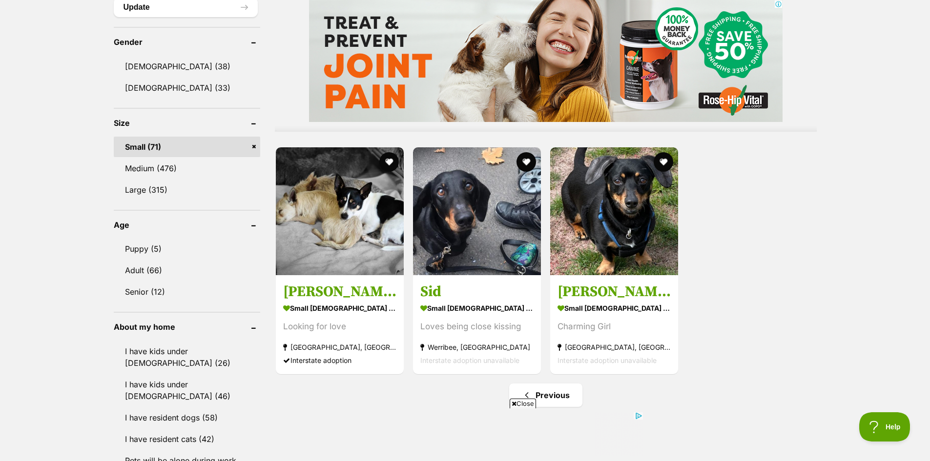
scroll to position [830, 0]
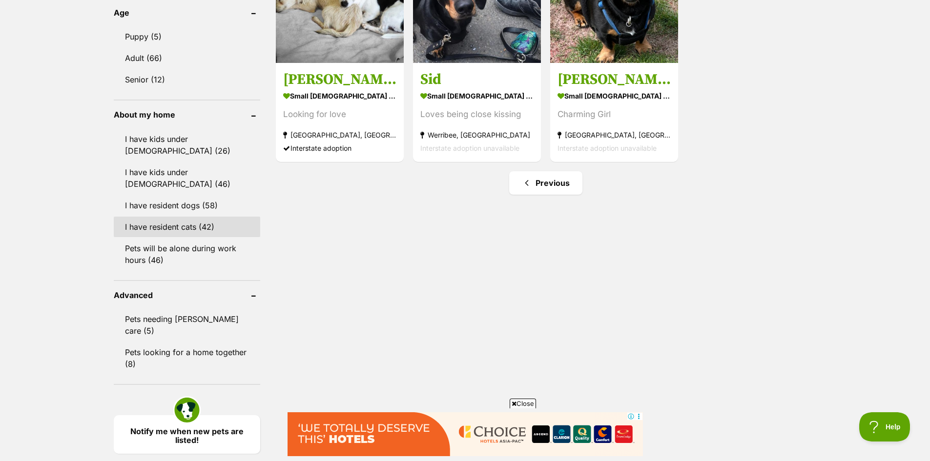
click at [234, 222] on link "I have resident cats (42)" at bounding box center [187, 227] width 146 height 21
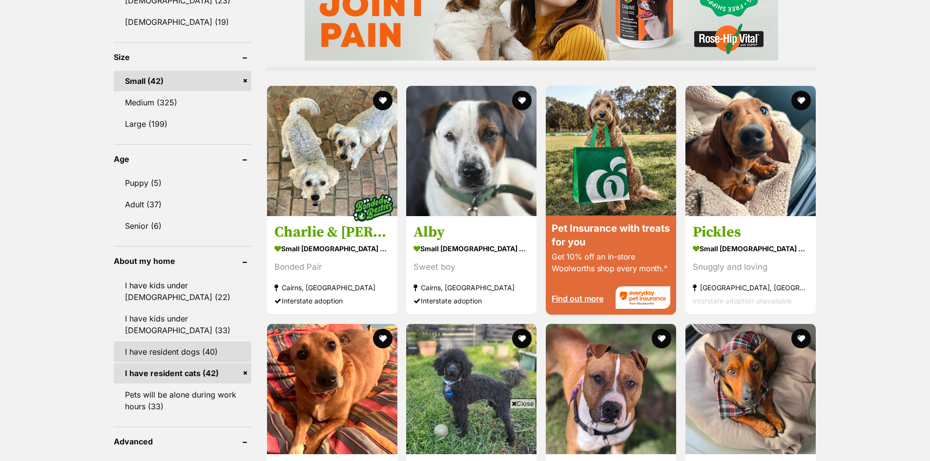
click at [212, 347] on link "I have resident dogs (40)" at bounding box center [183, 352] width 138 height 21
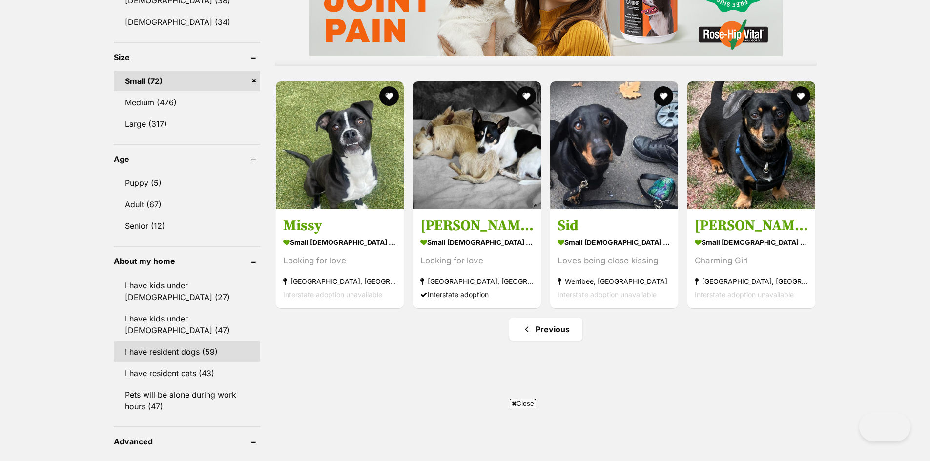
click at [221, 342] on link "I have resident dogs (59)" at bounding box center [187, 352] width 146 height 21
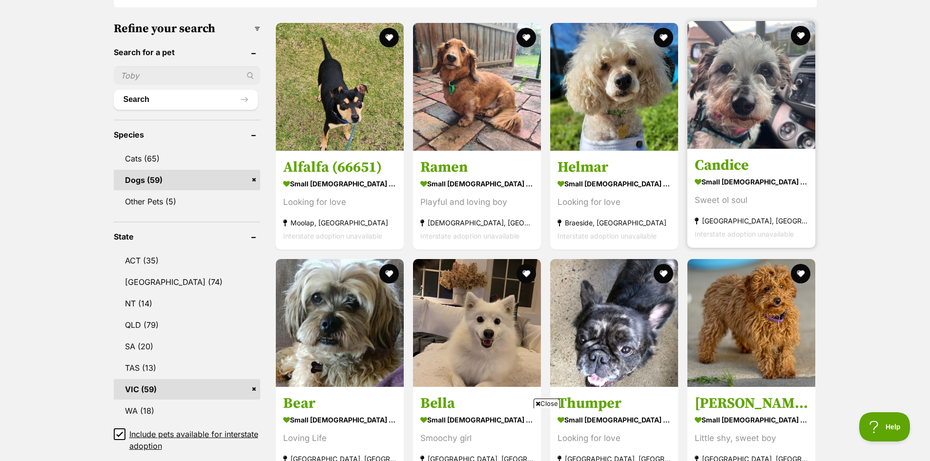
click at [750, 161] on h3 "Candice" at bounding box center [751, 165] width 113 height 19
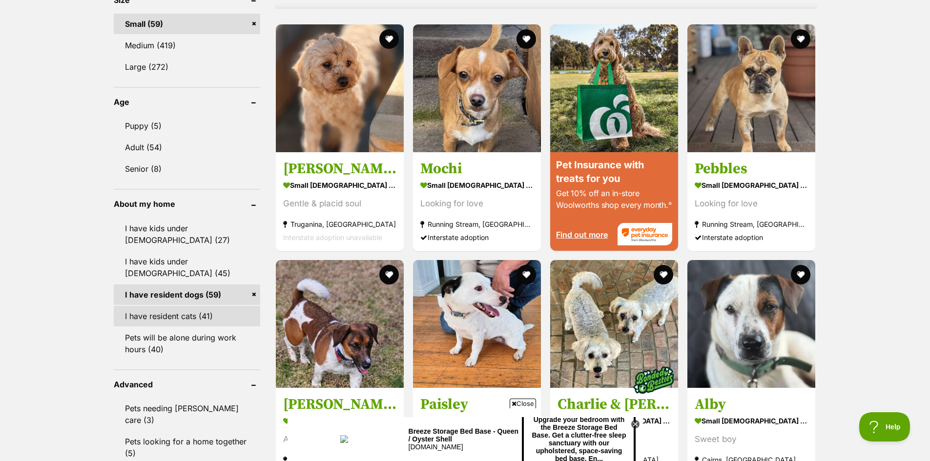
click at [200, 306] on link "I have resident cats (41)" at bounding box center [187, 316] width 146 height 21
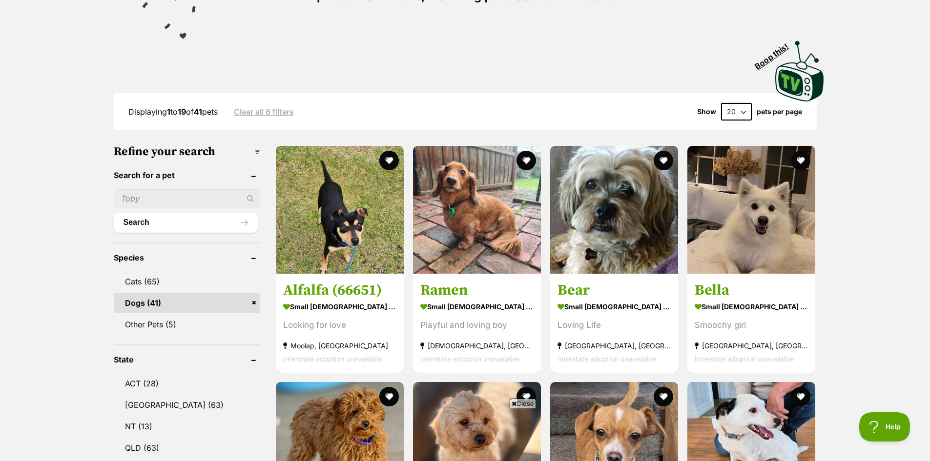
scroll to position [146, 0]
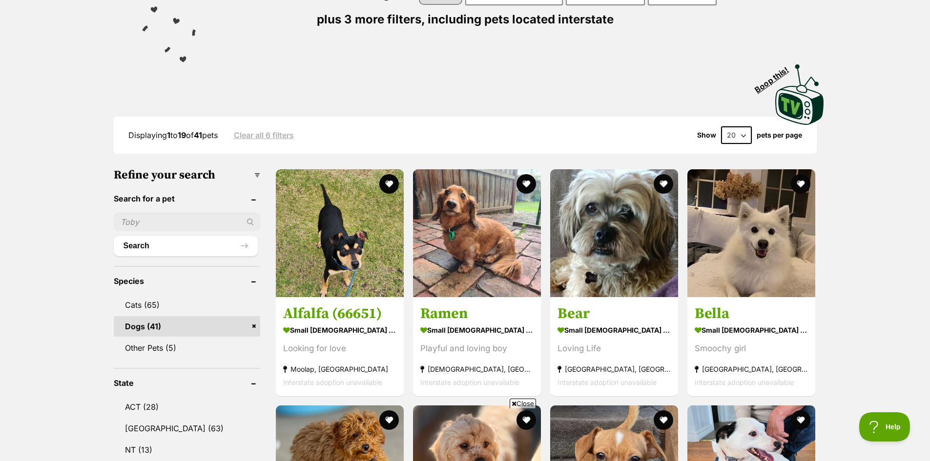
click at [745, 142] on select "20 40 60" at bounding box center [736, 135] width 31 height 18
select select "60"
click at [721, 126] on select "20 40 60" at bounding box center [736, 135] width 31 height 18
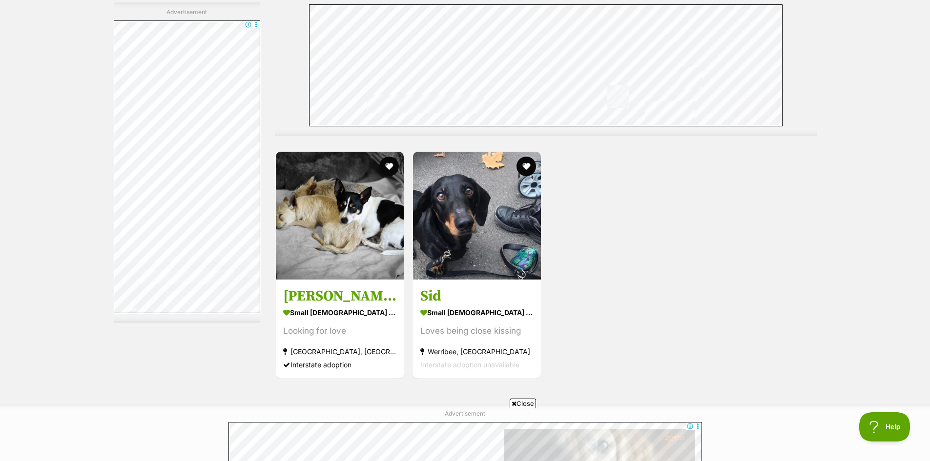
scroll to position [3564, 0]
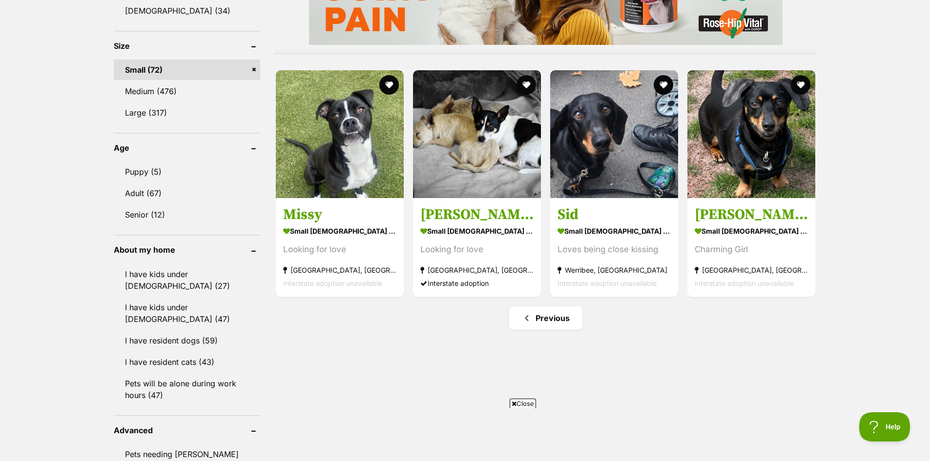
scroll to position [976, 0]
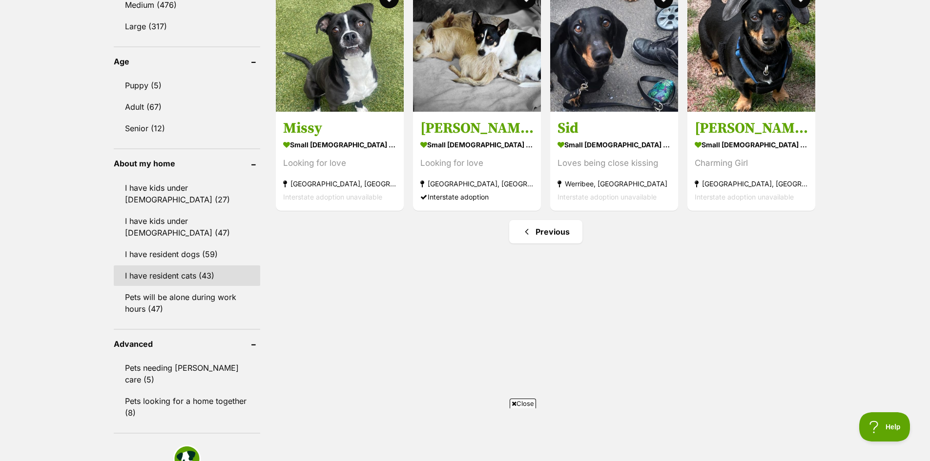
click at [209, 269] on link "I have resident cats (43)" at bounding box center [187, 276] width 146 height 21
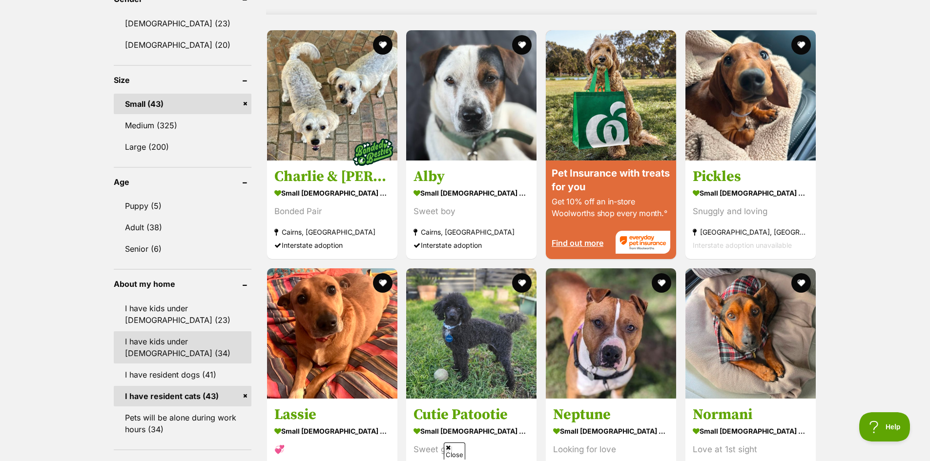
scroll to position [928, 0]
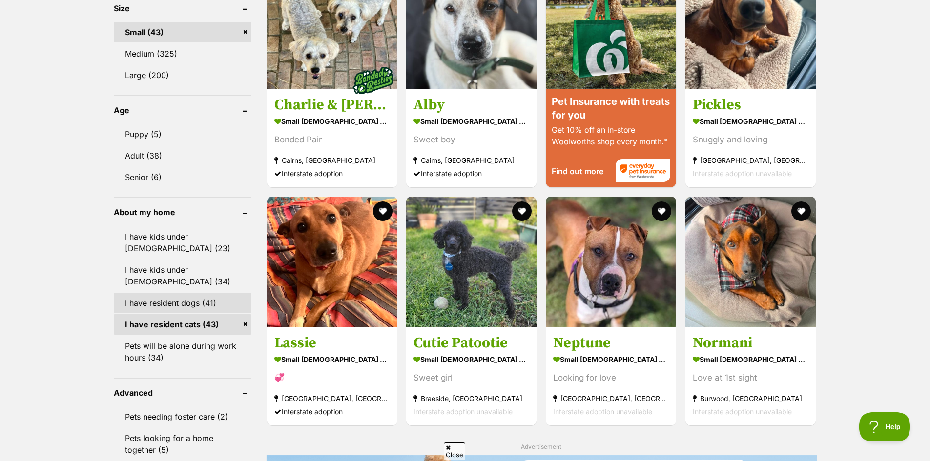
click at [216, 300] on link "I have resident dogs (41)" at bounding box center [183, 303] width 138 height 21
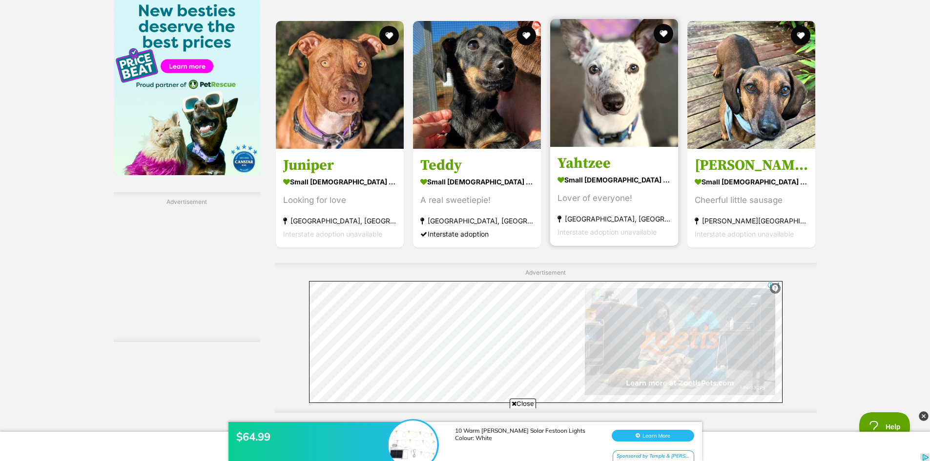
click at [623, 182] on strong "small [DEMOGRAPHIC_DATA] Dog" at bounding box center [614, 179] width 113 height 14
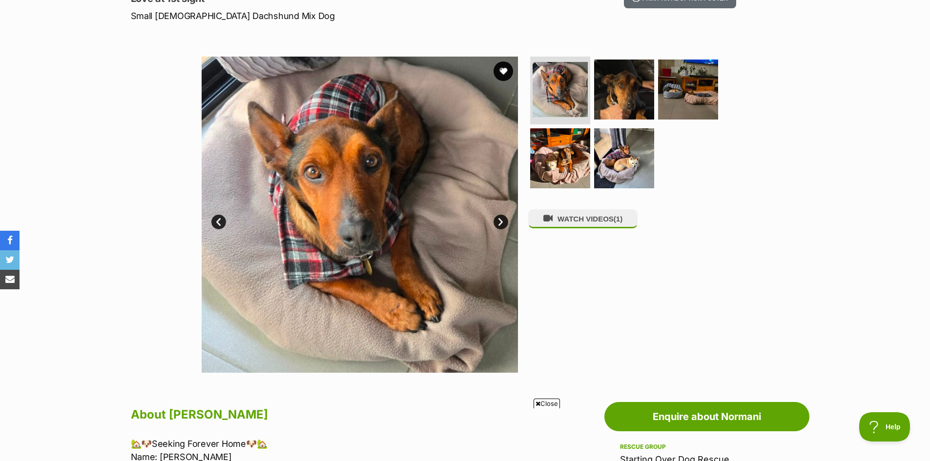
click at [501, 220] on link "Next" at bounding box center [501, 222] width 15 height 15
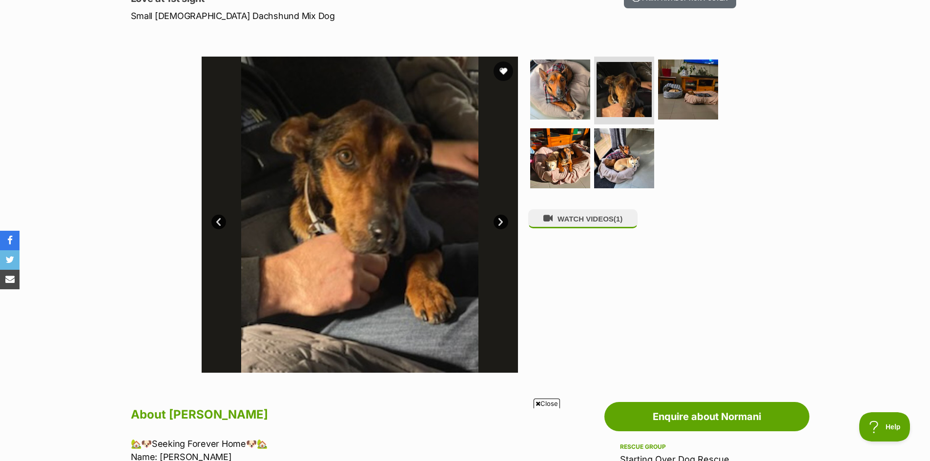
click at [501, 220] on link "Next" at bounding box center [501, 222] width 15 height 15
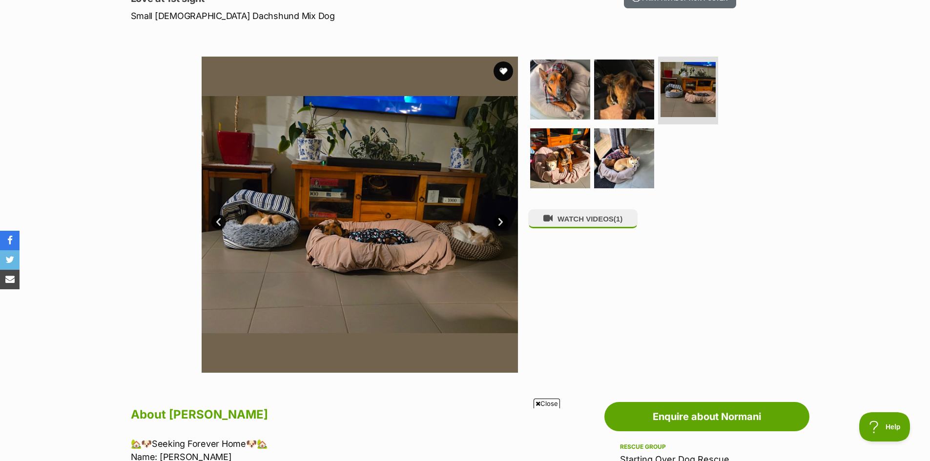
click at [501, 220] on link "Next" at bounding box center [501, 222] width 15 height 15
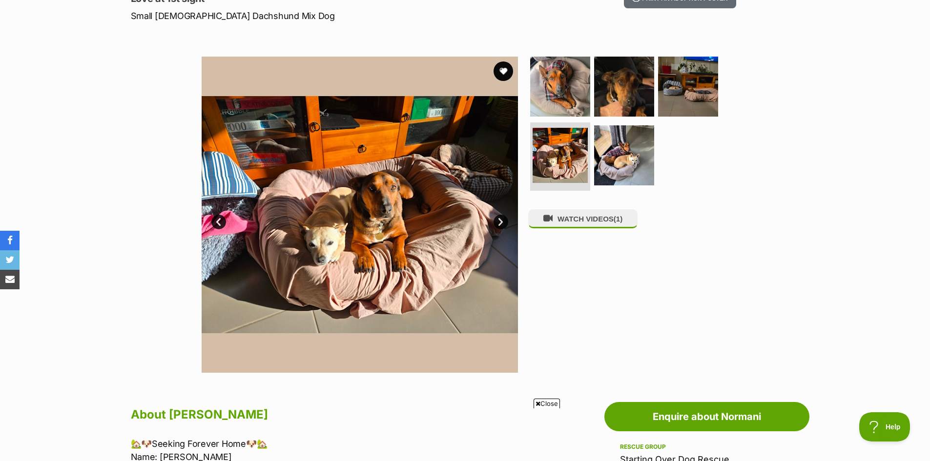
click at [501, 220] on link "Next" at bounding box center [501, 222] width 15 height 15
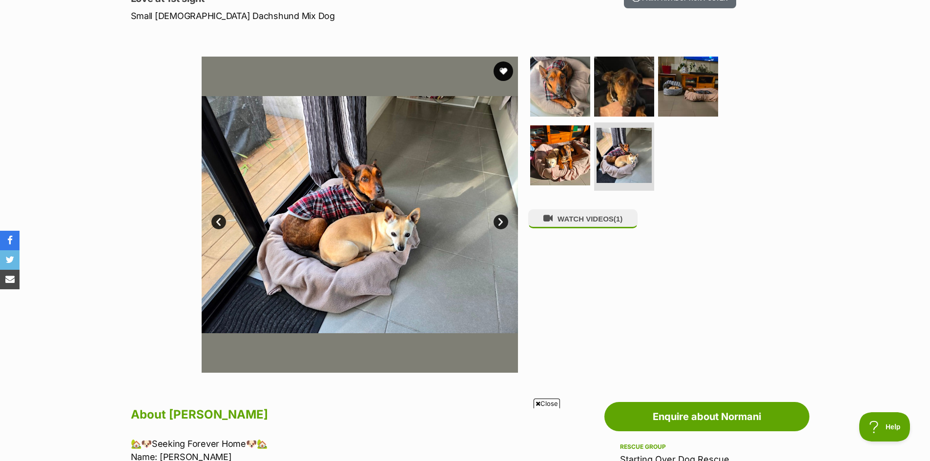
click at [501, 220] on link "Next" at bounding box center [501, 222] width 15 height 15
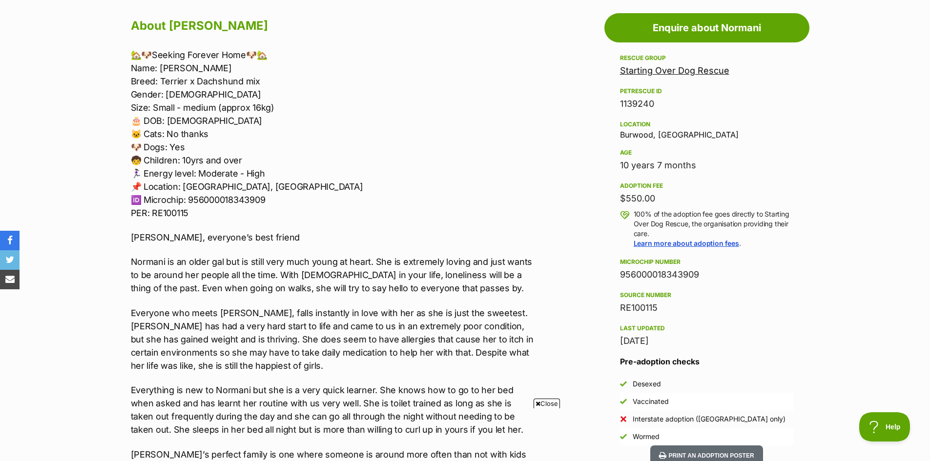
scroll to position [537, 0]
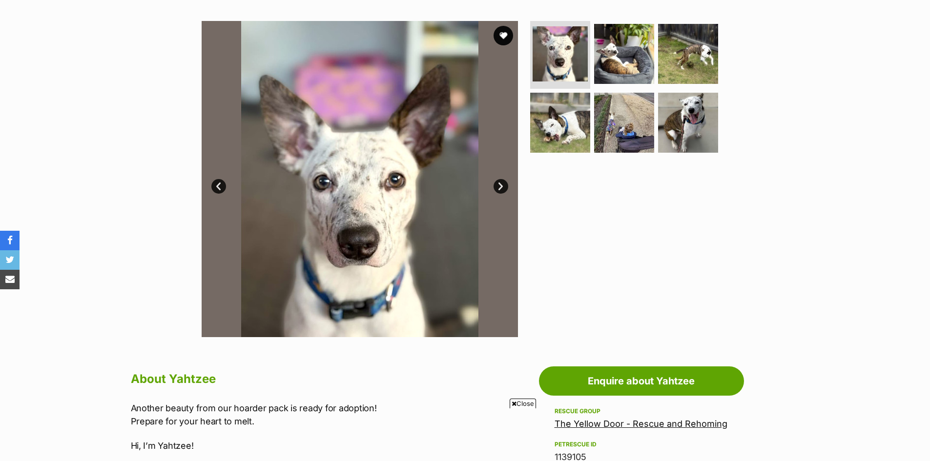
click at [502, 179] on link "Next" at bounding box center [501, 186] width 15 height 15
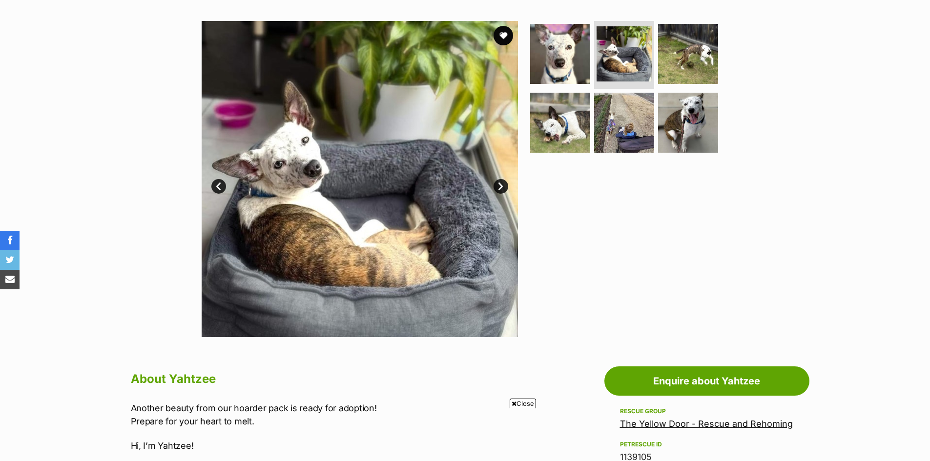
click at [502, 179] on link "Next" at bounding box center [501, 186] width 15 height 15
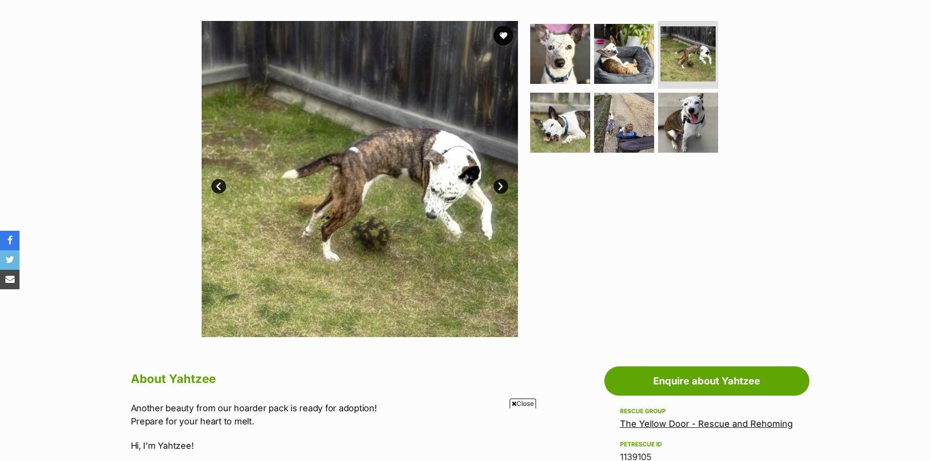
click at [502, 179] on link "Next" at bounding box center [501, 186] width 15 height 15
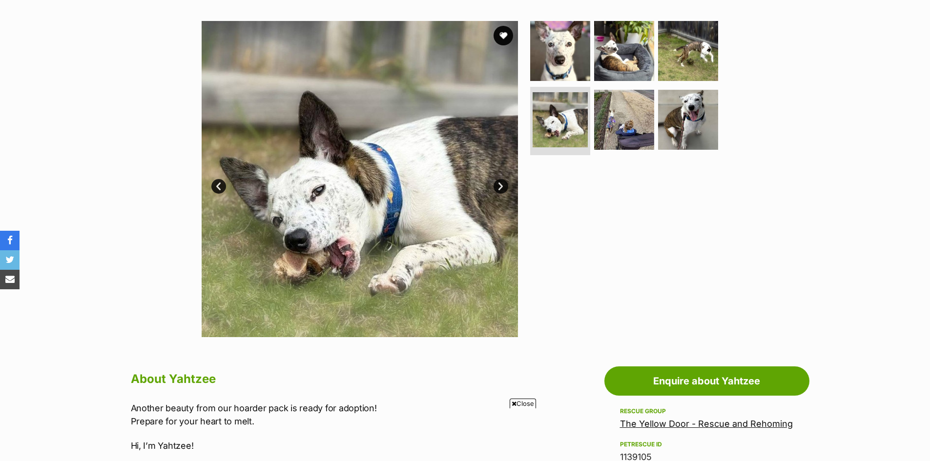
click at [502, 179] on link "Next" at bounding box center [501, 186] width 15 height 15
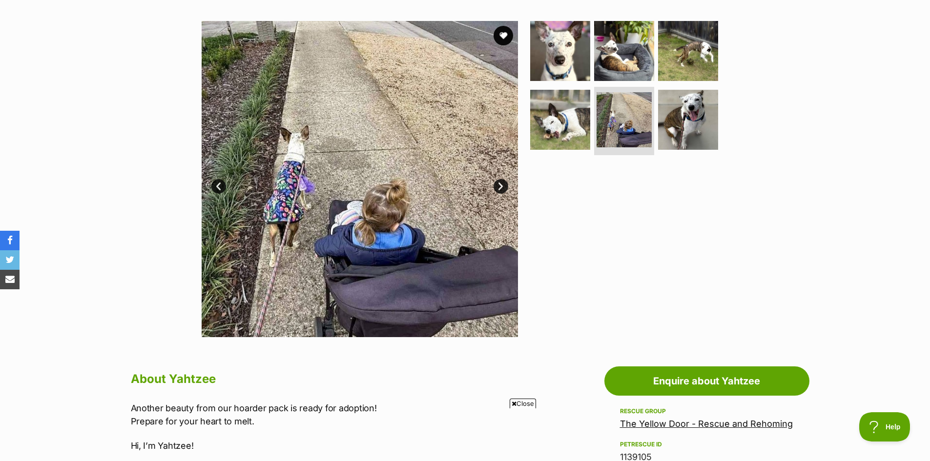
click at [502, 179] on link "Next" at bounding box center [501, 186] width 15 height 15
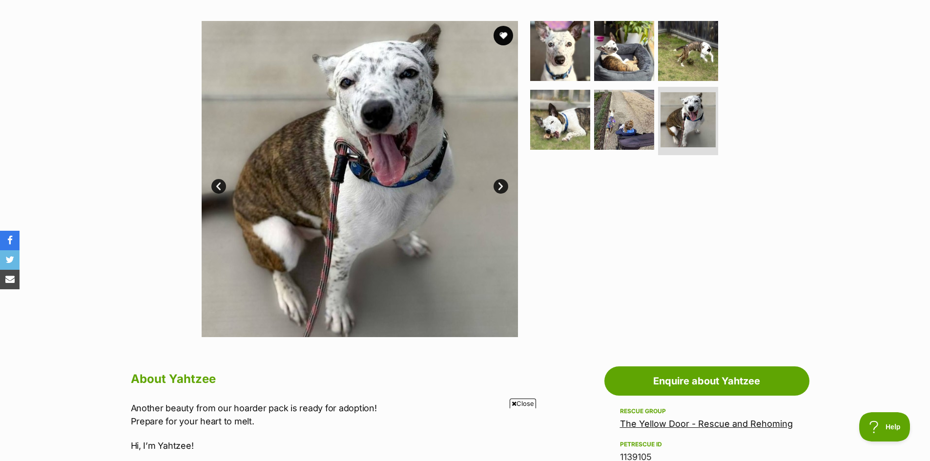
click at [502, 179] on link "Next" at bounding box center [501, 186] width 15 height 15
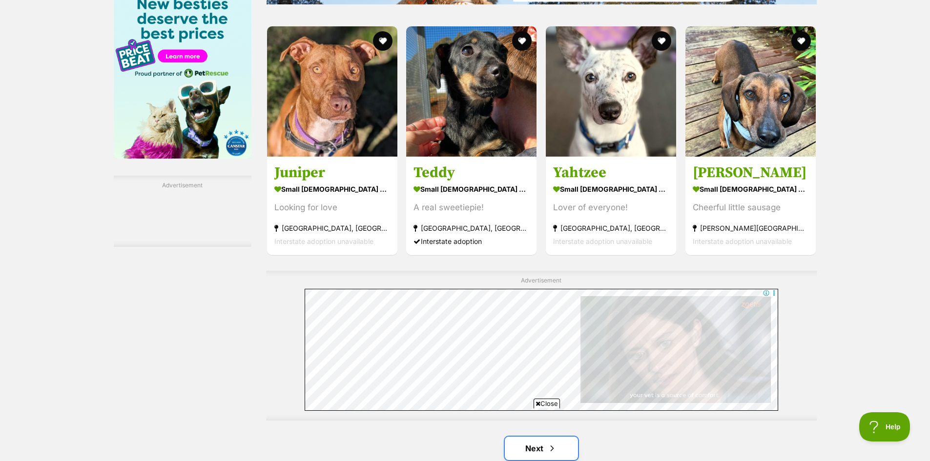
click at [543, 437] on link "Next" at bounding box center [541, 448] width 73 height 23
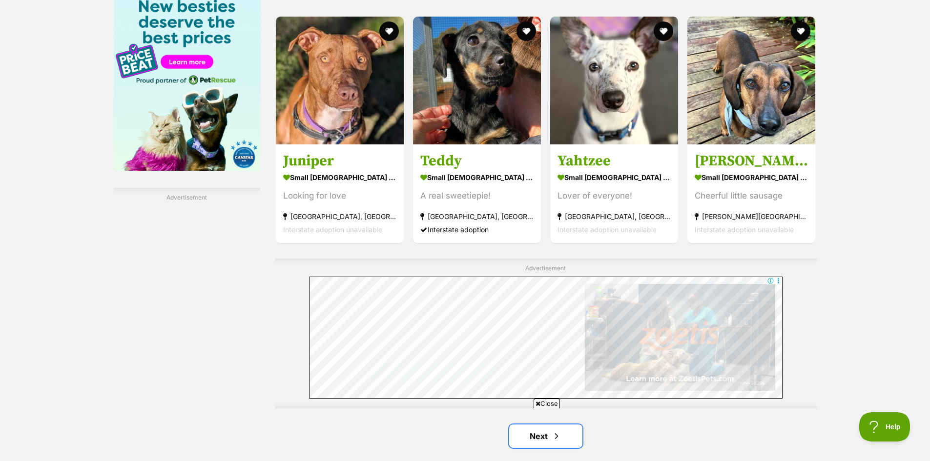
scroll to position [1506, 0]
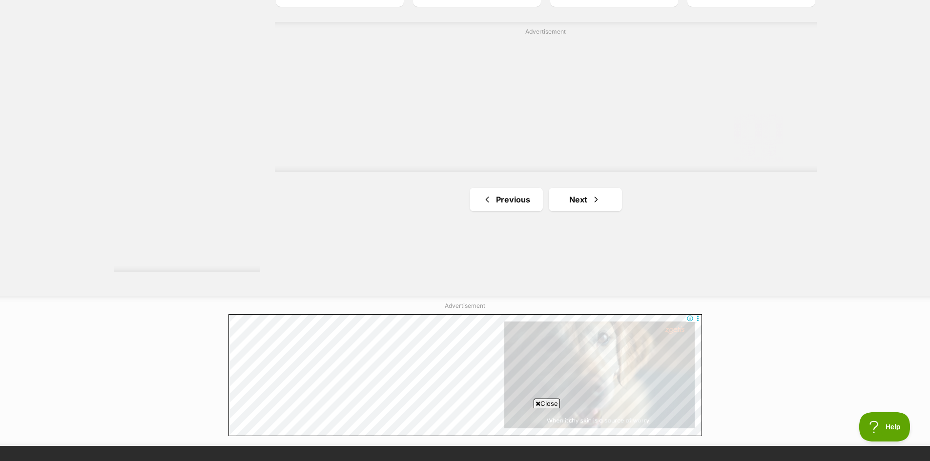
scroll to position [1758, 0]
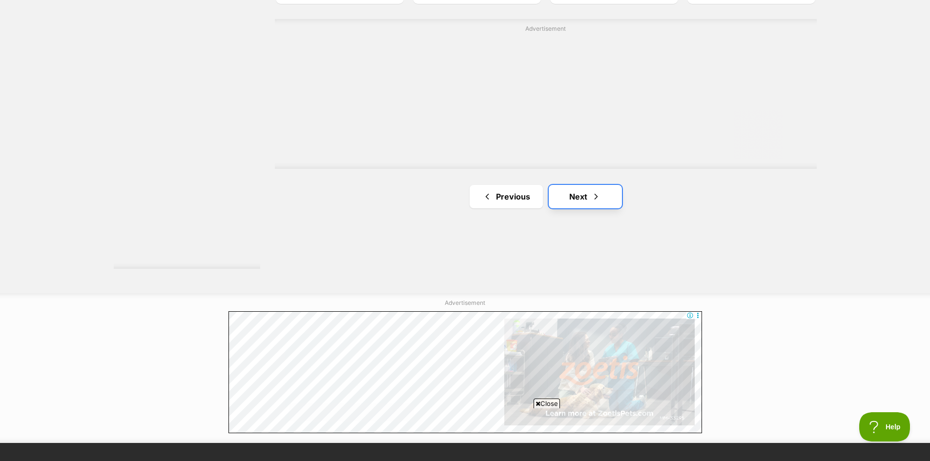
click at [589, 193] on link "Next" at bounding box center [585, 196] width 73 height 23
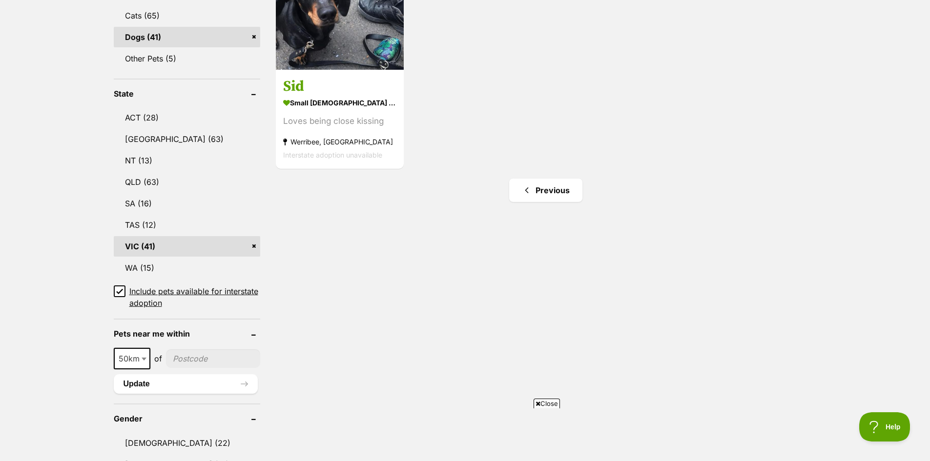
scroll to position [439, 0]
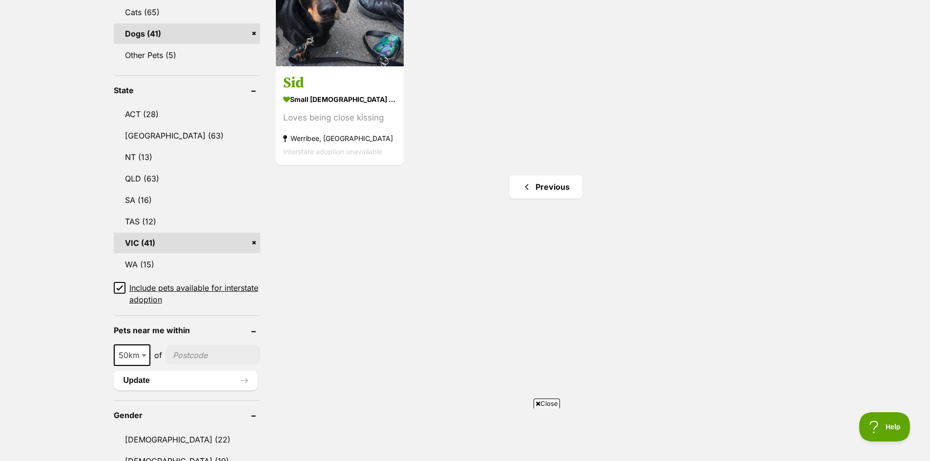
click at [157, 249] on link "VIC (41)" at bounding box center [187, 243] width 146 height 21
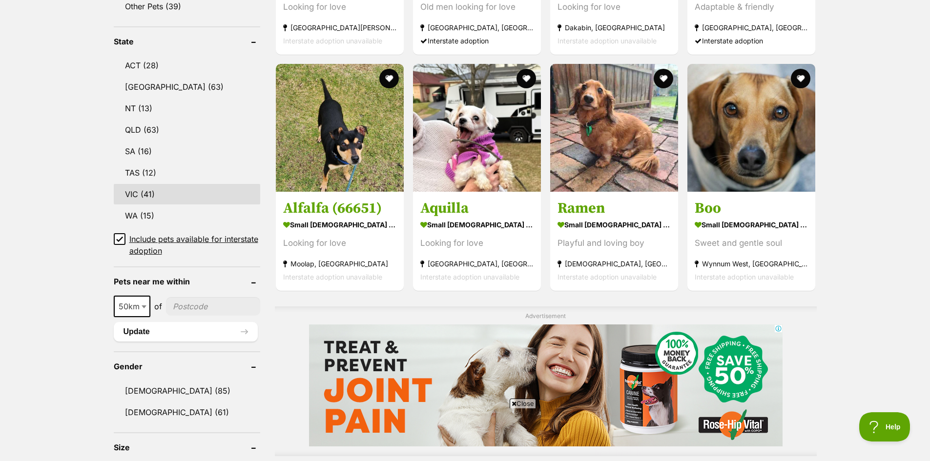
click at [175, 189] on link "VIC (41)" at bounding box center [187, 194] width 146 height 21
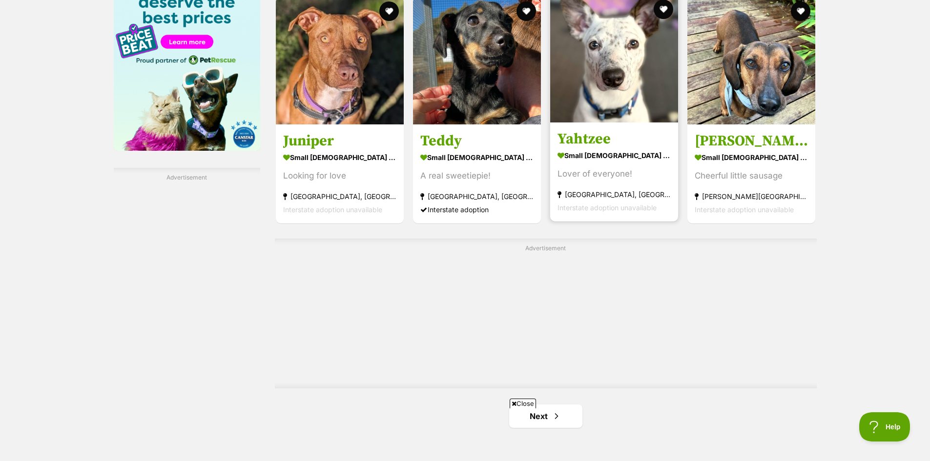
scroll to position [1562, 0]
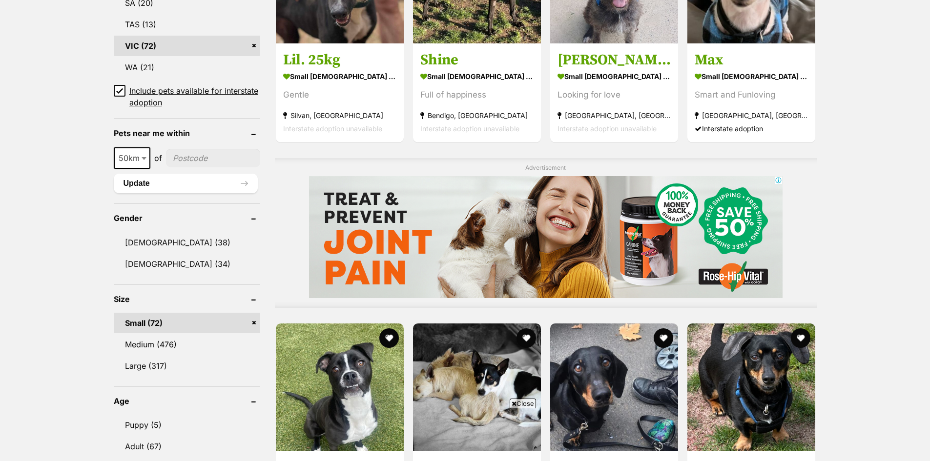
scroll to position [928, 0]
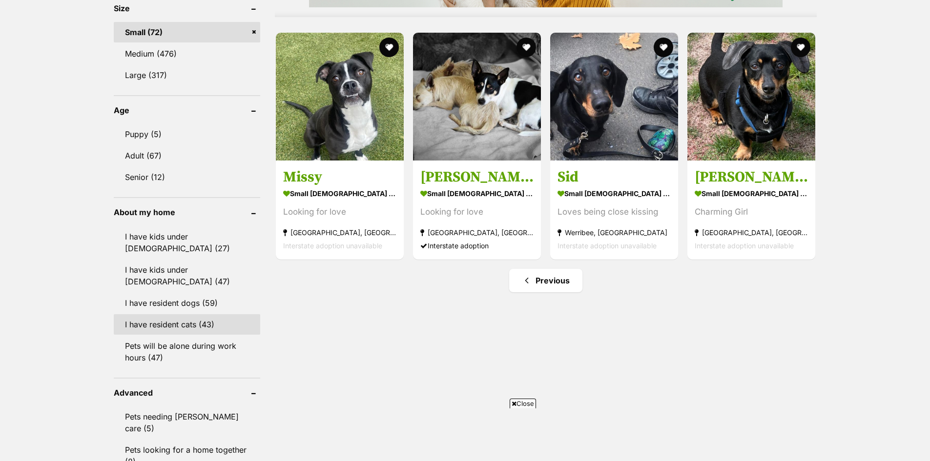
click at [189, 319] on link "I have resident cats (43)" at bounding box center [187, 324] width 146 height 21
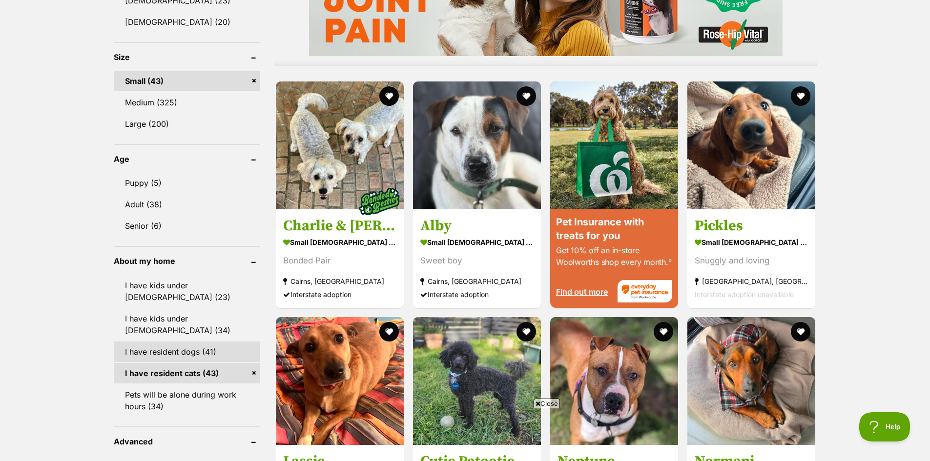
click at [192, 342] on link "I have resident dogs (41)" at bounding box center [187, 352] width 146 height 21
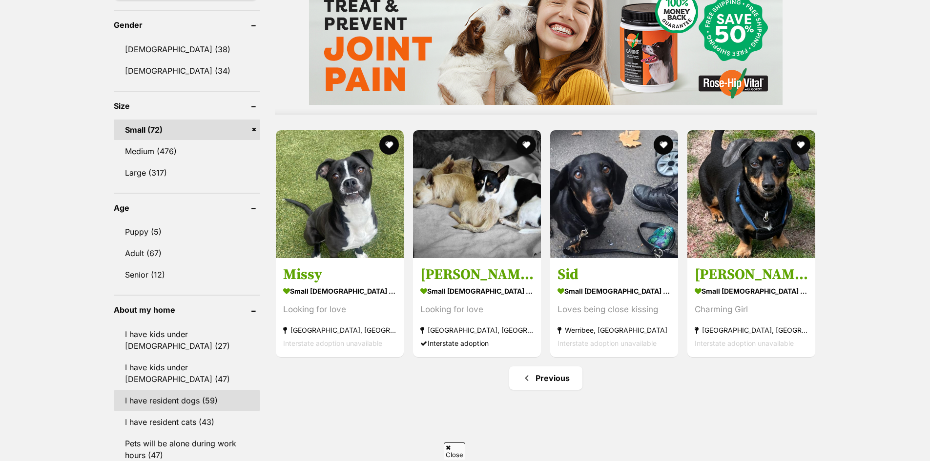
click at [203, 394] on link "I have resident dogs (59)" at bounding box center [187, 401] width 146 height 21
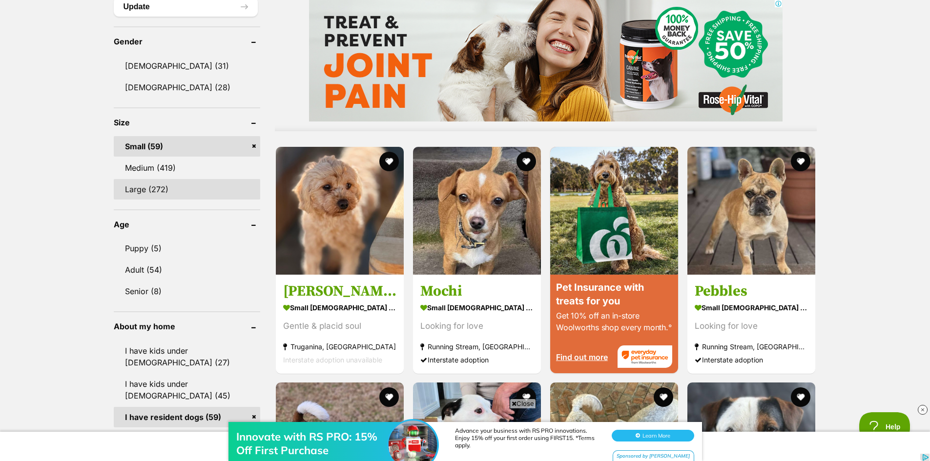
scroll to position [928, 0]
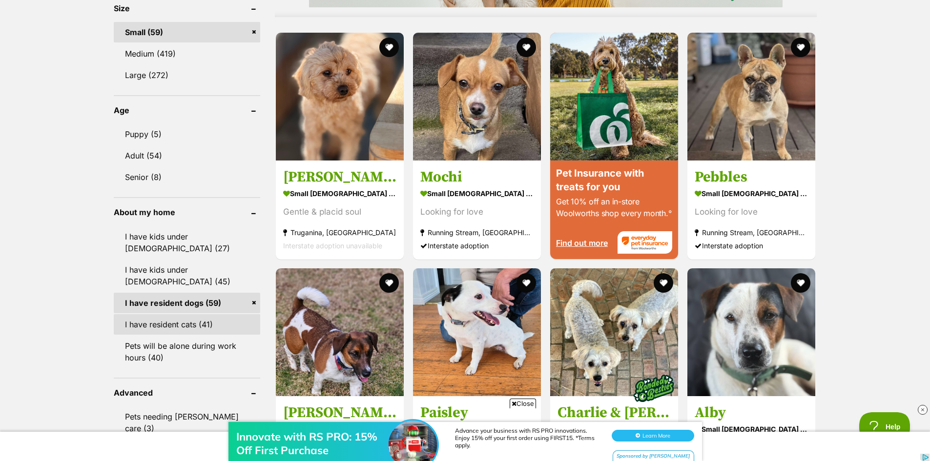
click at [209, 314] on link "I have resident cats (41)" at bounding box center [187, 324] width 146 height 21
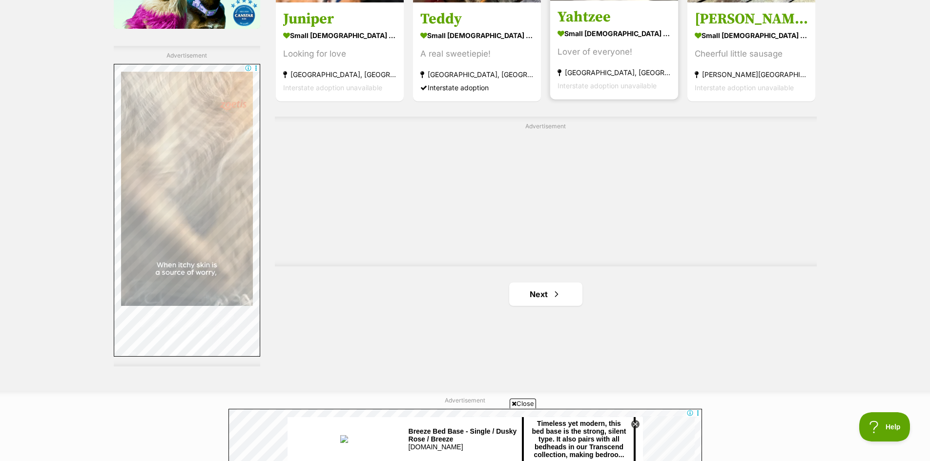
scroll to position [1758, 0]
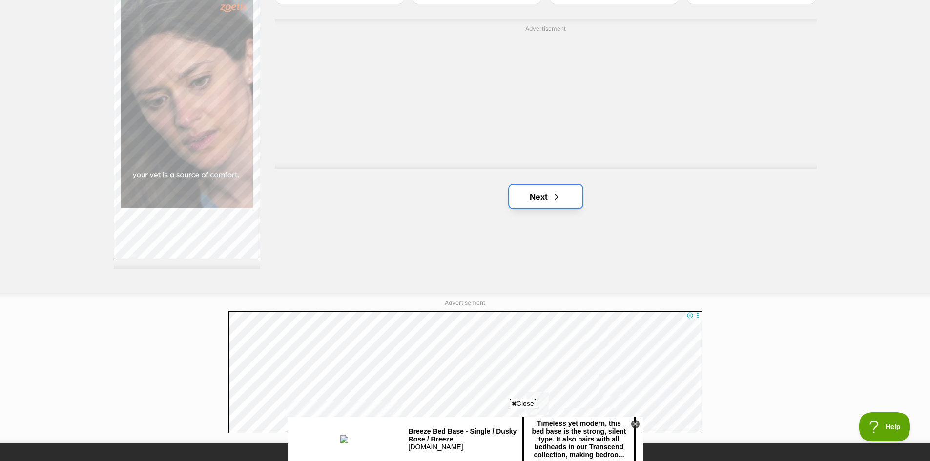
click at [561, 193] on link "Next" at bounding box center [545, 196] width 73 height 23
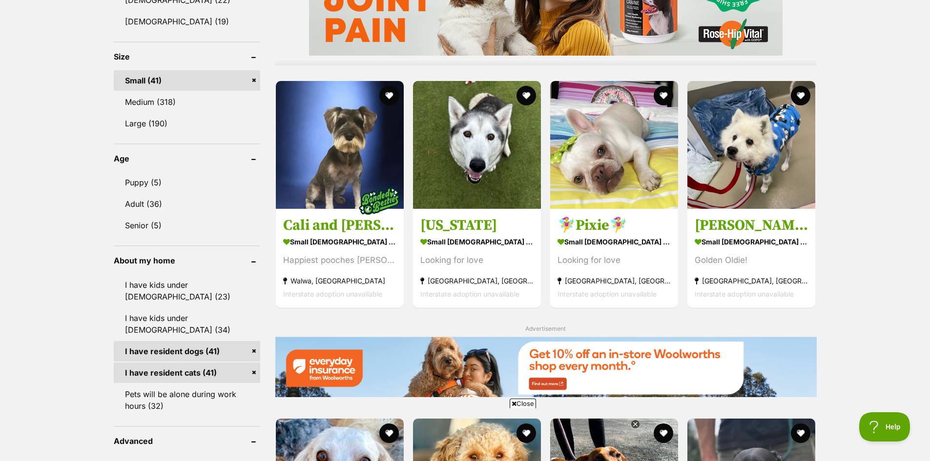
scroll to position [879, 0]
